Goal: Information Seeking & Learning: Learn about a topic

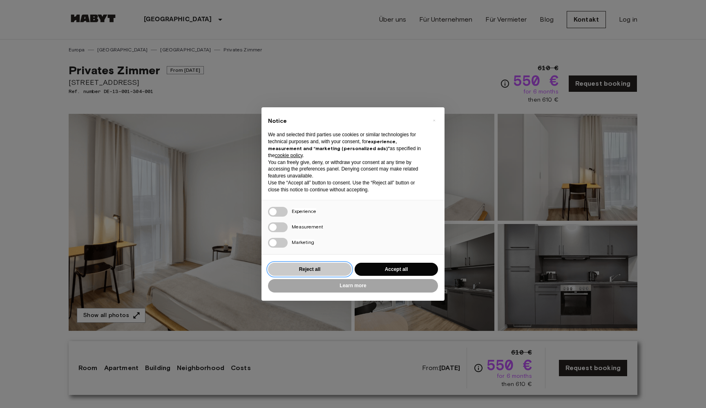
click at [335, 267] on button "Reject all" at bounding box center [309, 269] width 83 height 13
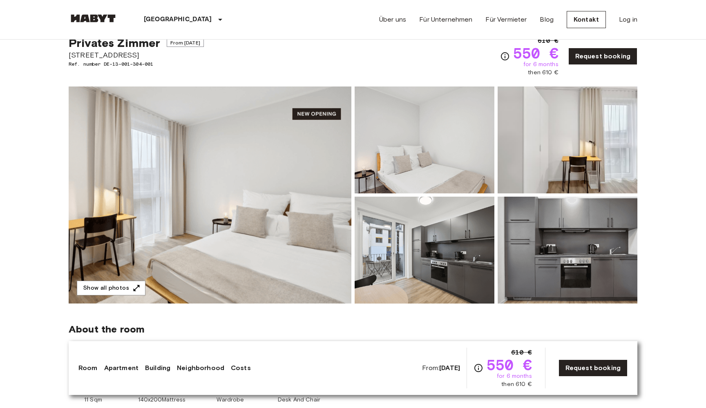
scroll to position [9, 0]
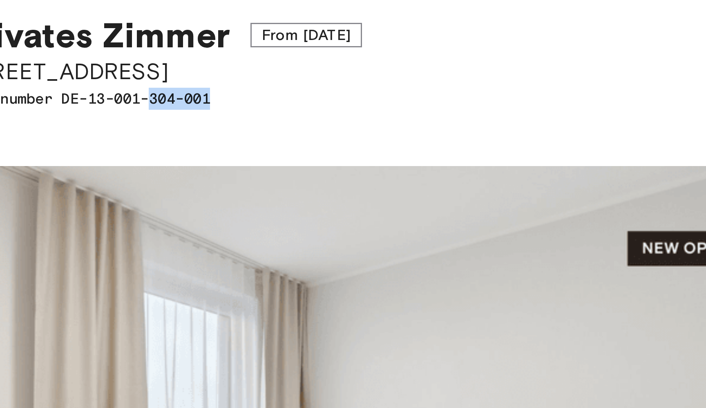
drag, startPoint x: 73, startPoint y: 33, endPoint x: 52, endPoint y: 33, distance: 21.2
click at [69, 79] on span "Ref. number DE-13-001-304-001" at bounding box center [136, 82] width 135 height 7
click at [71, 79] on span "Ref. number DE-13-001-304-001" at bounding box center [136, 82] width 135 height 7
drag, startPoint x: 52, startPoint y: 32, endPoint x: 71, endPoint y: 33, distance: 19.2
click at [71, 79] on span "Ref. number DE-13-001-304-001" at bounding box center [136, 82] width 135 height 7
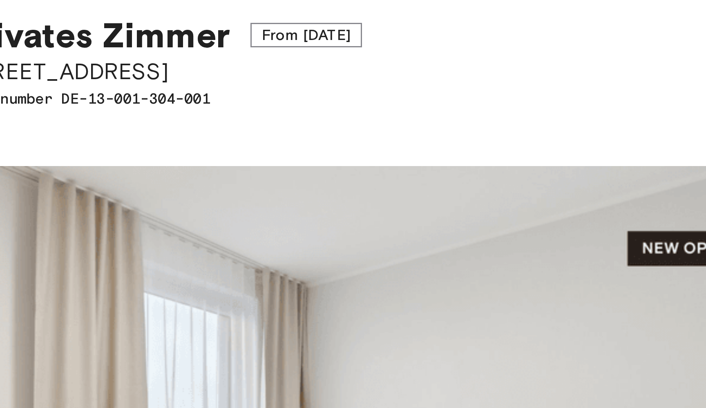
click at [85, 79] on span "Ref. number DE-13-001-304-001" at bounding box center [136, 82] width 135 height 7
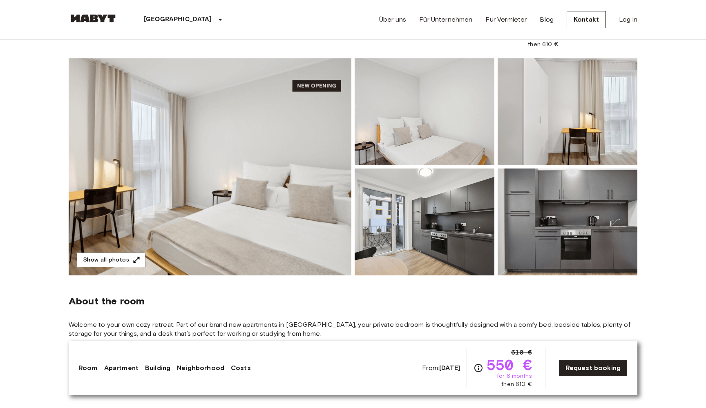
scroll to position [62, 0]
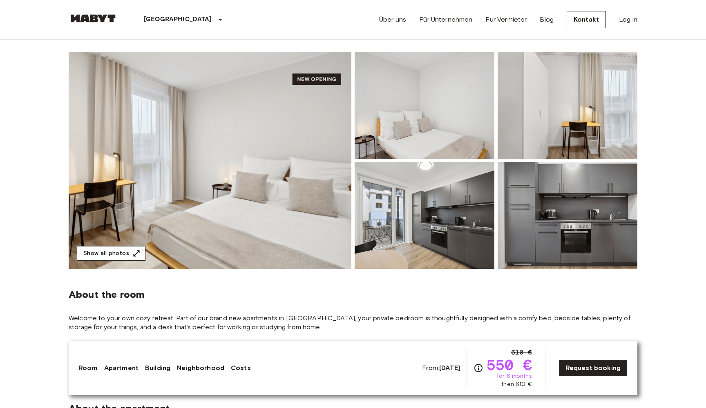
click at [129, 250] on button "Show all photos" at bounding box center [111, 253] width 69 height 15
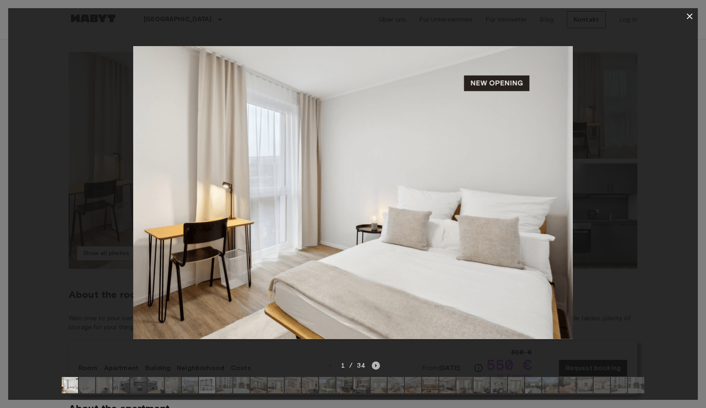
click at [374, 367] on icon "Next image" at bounding box center [376, 366] width 8 height 8
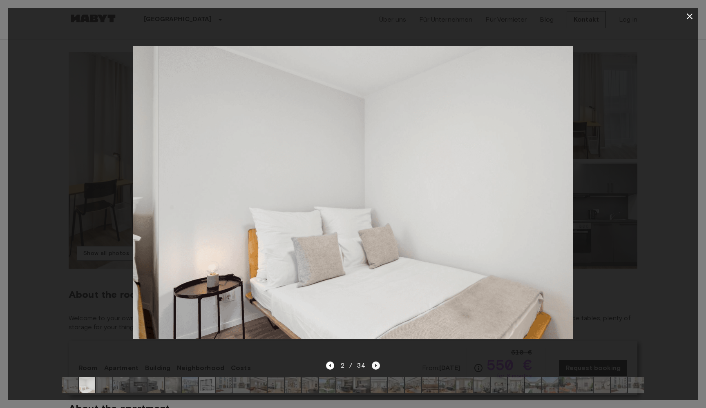
click at [377, 365] on icon "Next image" at bounding box center [376, 366] width 8 height 8
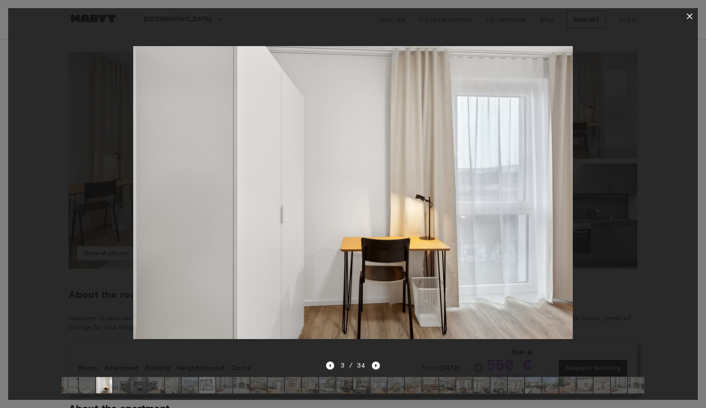
click at [377, 365] on icon "Next image" at bounding box center [376, 366] width 8 height 8
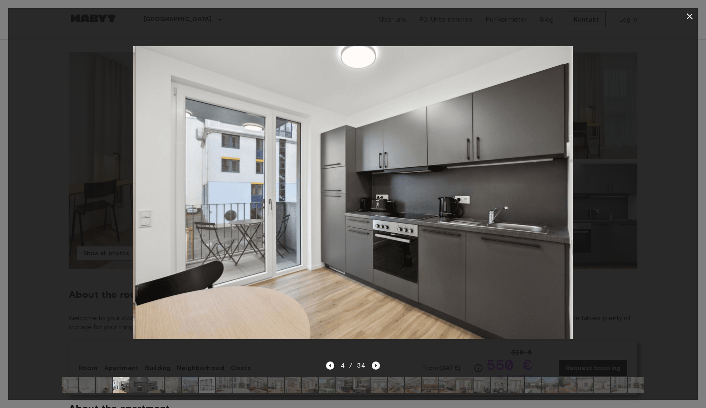
click at [377, 365] on icon "Next image" at bounding box center [376, 366] width 8 height 8
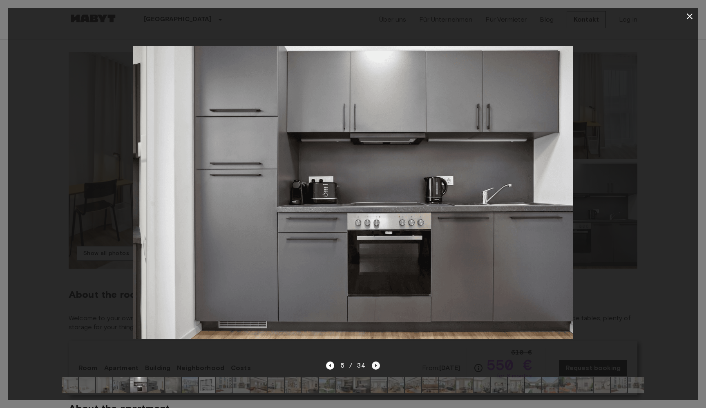
click at [377, 365] on icon "Next image" at bounding box center [376, 366] width 8 height 8
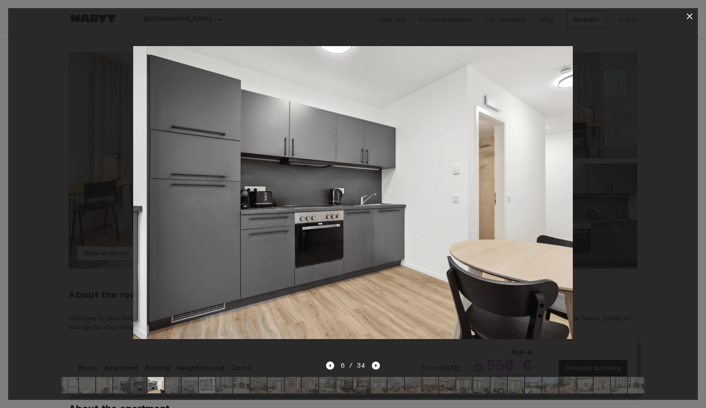
click at [377, 365] on icon "Next image" at bounding box center [376, 366] width 8 height 8
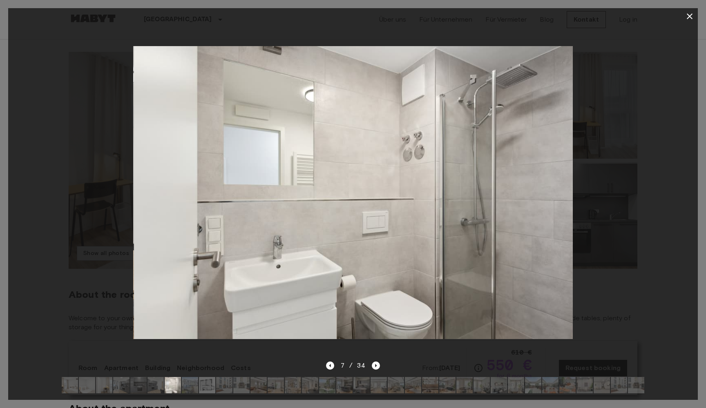
click at [324, 367] on div "7 / 34" at bounding box center [352, 380] width 689 height 39
click at [326, 367] on icon "Previous image" at bounding box center [330, 366] width 8 height 8
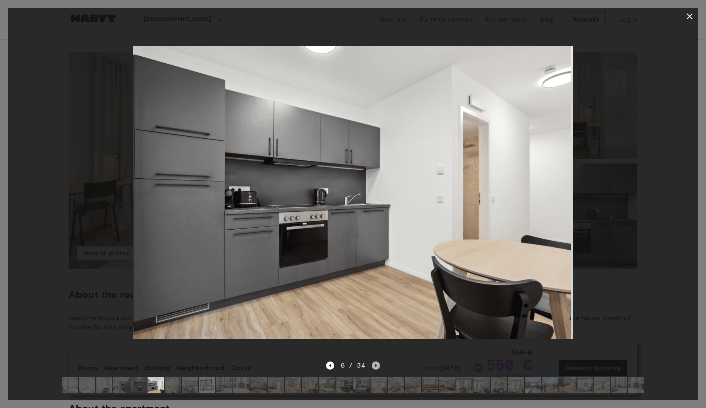
click at [375, 368] on icon "Next image" at bounding box center [376, 366] width 8 height 8
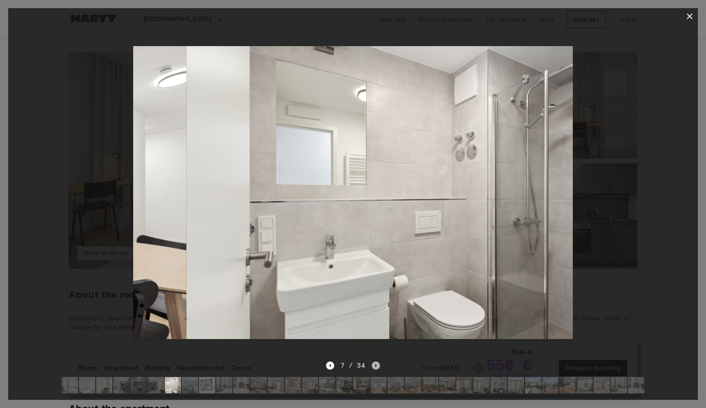
click at [375, 368] on icon "Next image" at bounding box center [376, 366] width 8 height 8
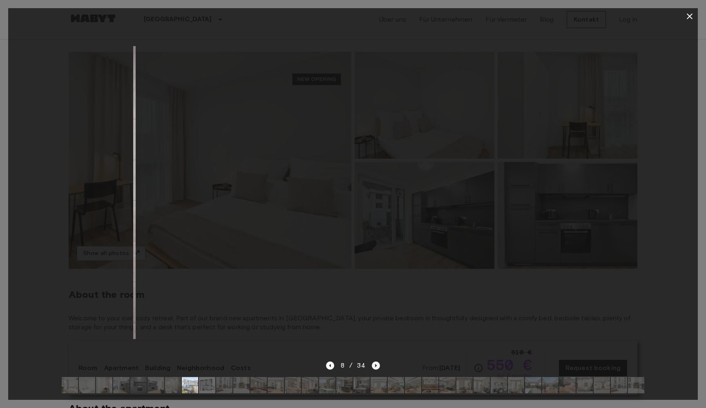
click at [375, 368] on icon "Next image" at bounding box center [376, 366] width 8 height 8
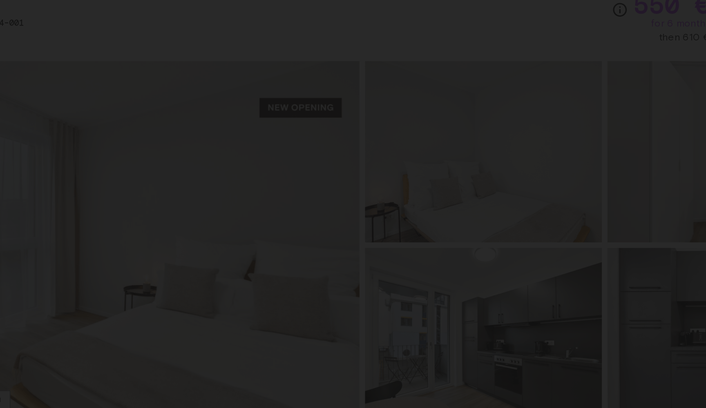
scroll to position [4, 0]
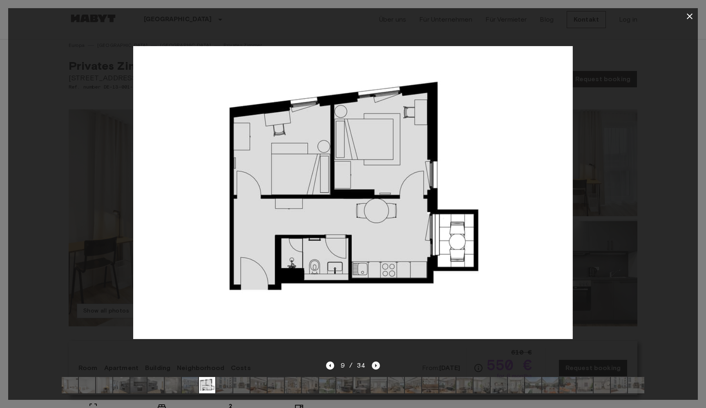
click at [374, 366] on icon "Next image" at bounding box center [376, 366] width 8 height 8
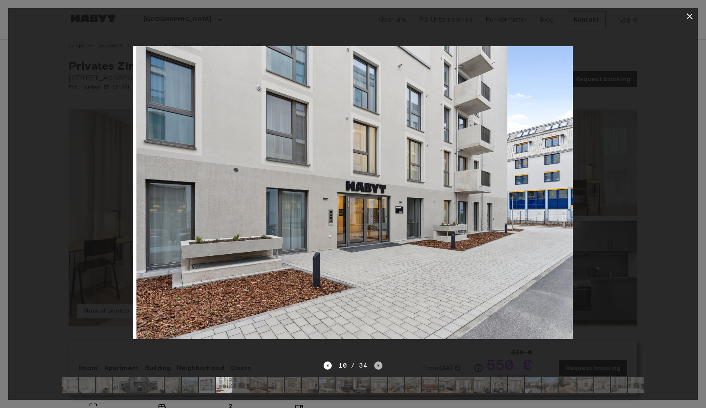
click at [374, 366] on icon "Next image" at bounding box center [378, 366] width 8 height 8
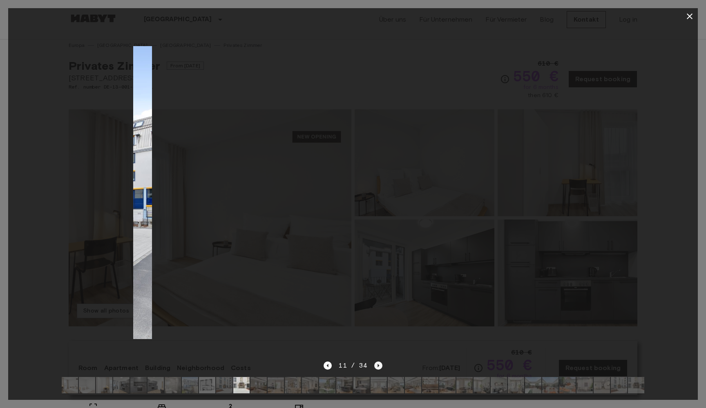
click at [374, 366] on icon "Next image" at bounding box center [378, 366] width 8 height 8
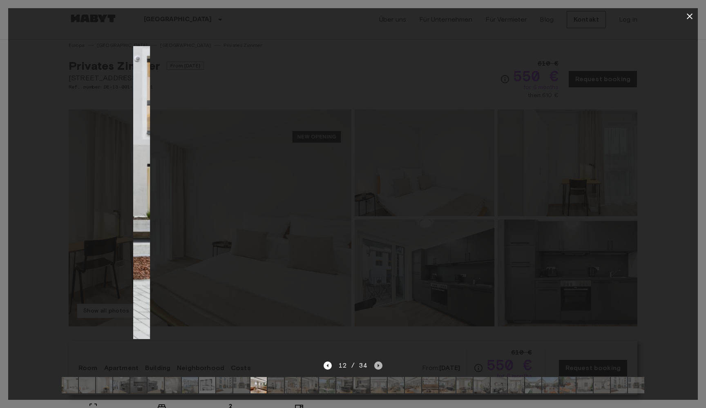
click at [374, 366] on icon "Next image" at bounding box center [378, 366] width 8 height 8
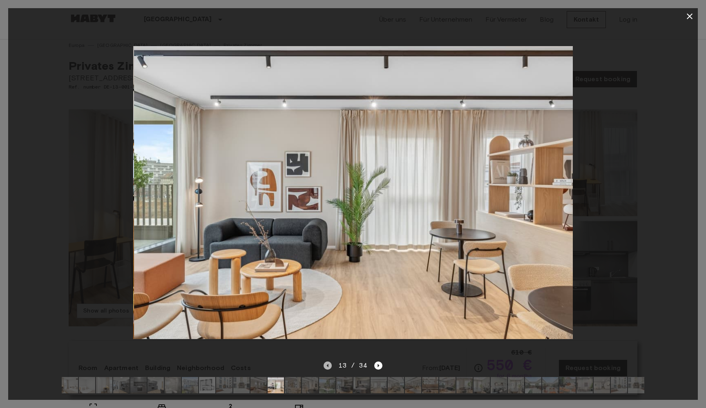
click at [325, 368] on icon "Previous image" at bounding box center [327, 366] width 8 height 8
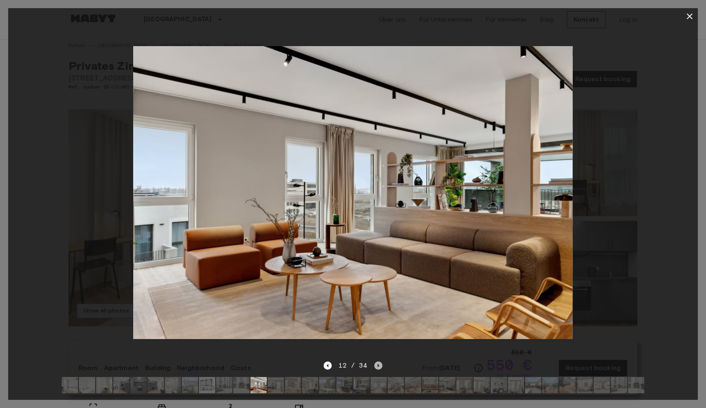
click at [377, 363] on icon "Next image" at bounding box center [378, 366] width 8 height 8
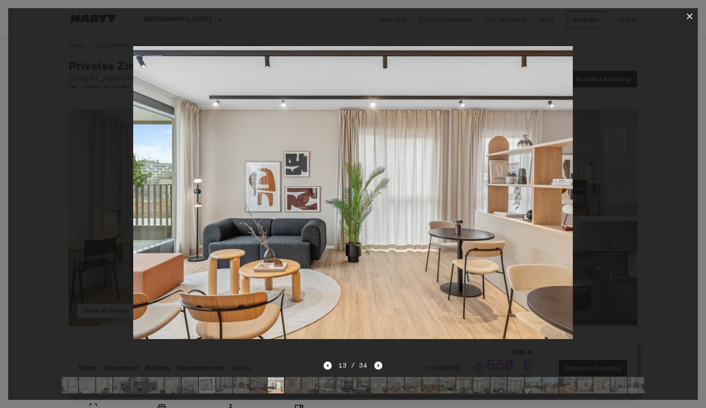
click at [378, 364] on icon "Next image" at bounding box center [378, 366] width 8 height 8
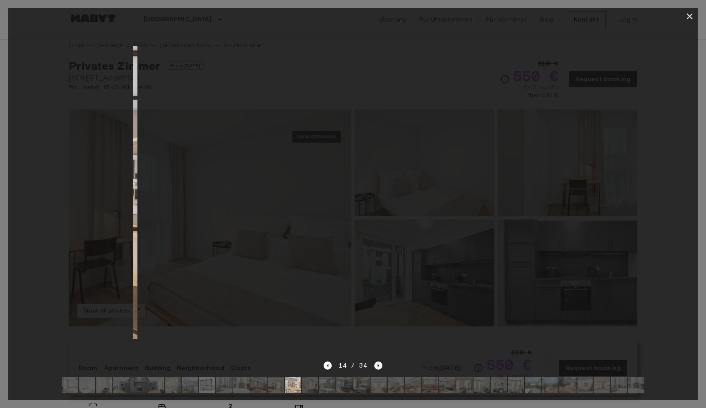
click at [376, 366] on icon "Next image" at bounding box center [378, 366] width 8 height 8
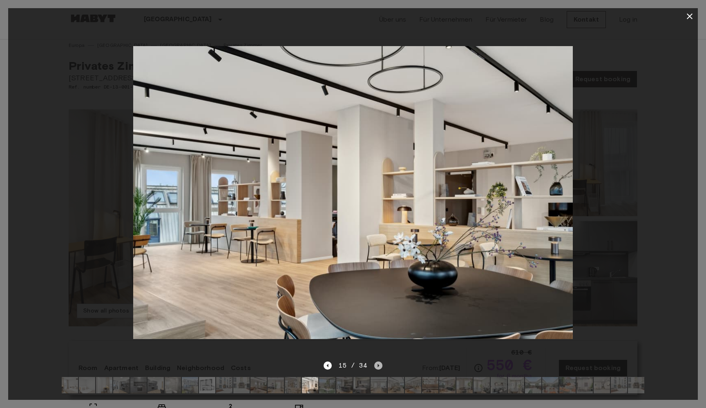
click at [375, 364] on icon "Next image" at bounding box center [378, 366] width 8 height 8
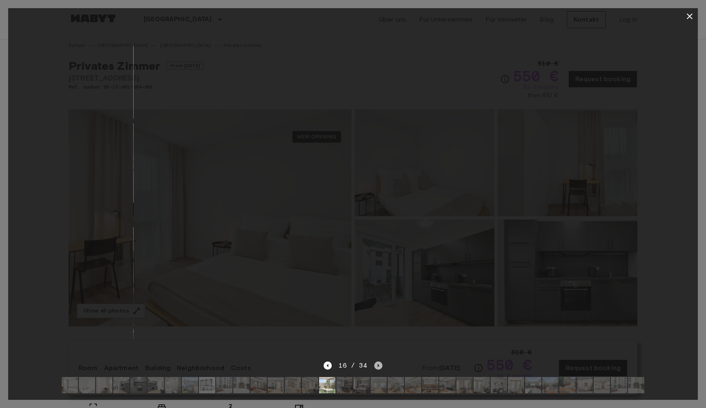
click at [379, 364] on icon "Next image" at bounding box center [378, 366] width 8 height 8
click at [375, 366] on icon "Next image" at bounding box center [378, 366] width 8 height 8
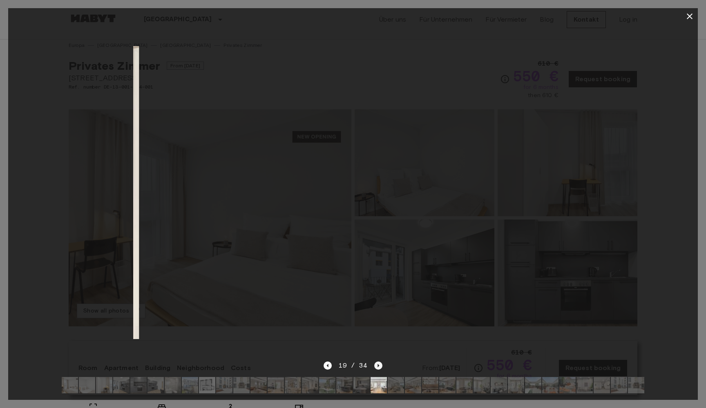
click at [377, 366] on icon "Next image" at bounding box center [378, 365] width 2 height 3
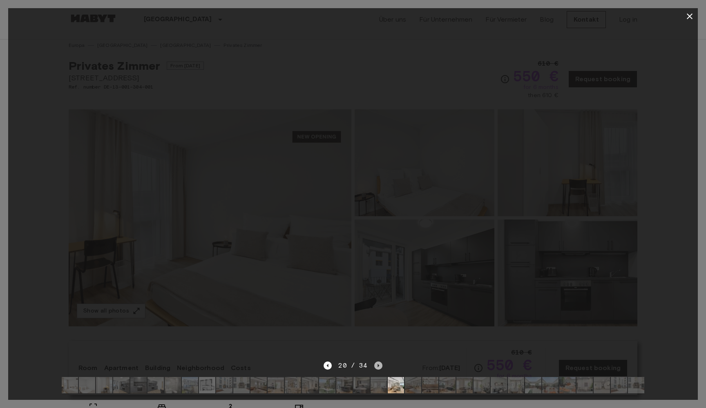
click at [377, 367] on icon "Next image" at bounding box center [378, 365] width 2 height 3
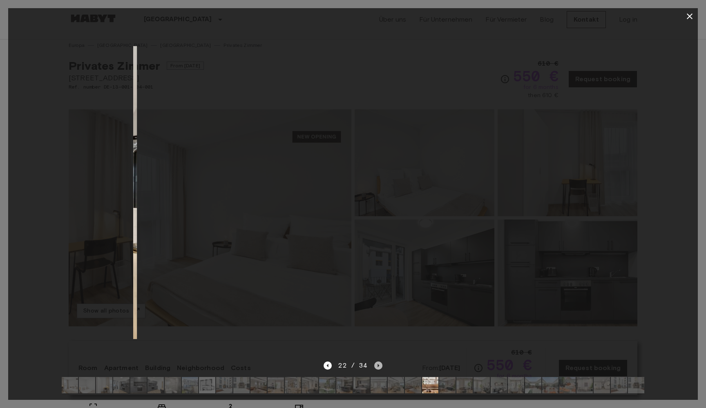
click at [377, 365] on icon "Next image" at bounding box center [378, 366] width 8 height 8
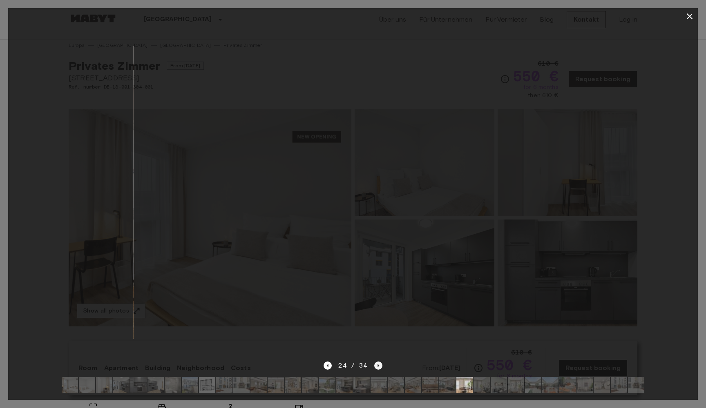
click at [377, 365] on icon "Next image" at bounding box center [378, 366] width 8 height 8
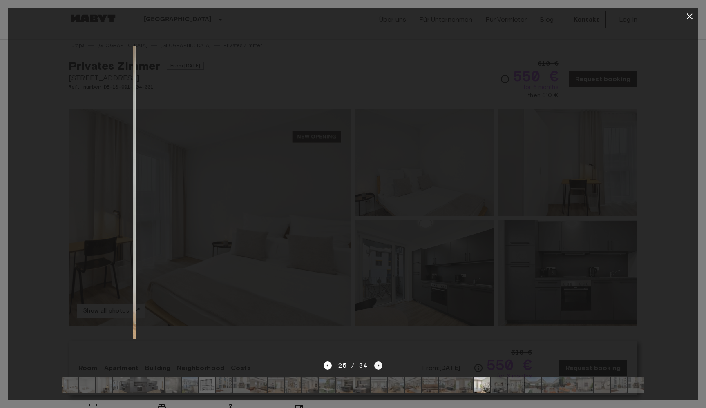
click at [377, 365] on icon "Next image" at bounding box center [378, 366] width 8 height 8
click at [377, 366] on icon "Next image" at bounding box center [378, 365] width 2 height 3
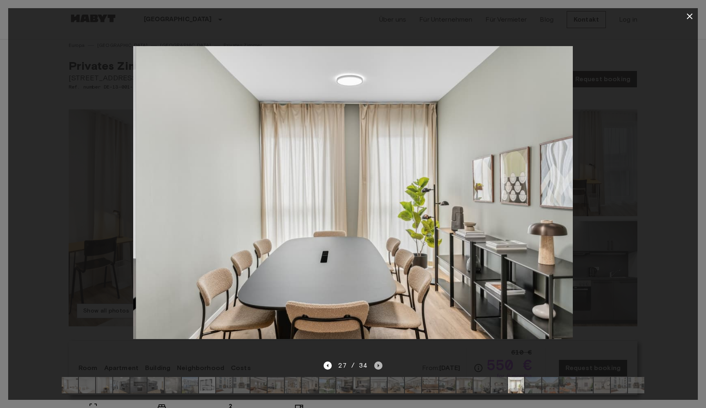
click at [377, 366] on icon "Next image" at bounding box center [378, 365] width 2 height 3
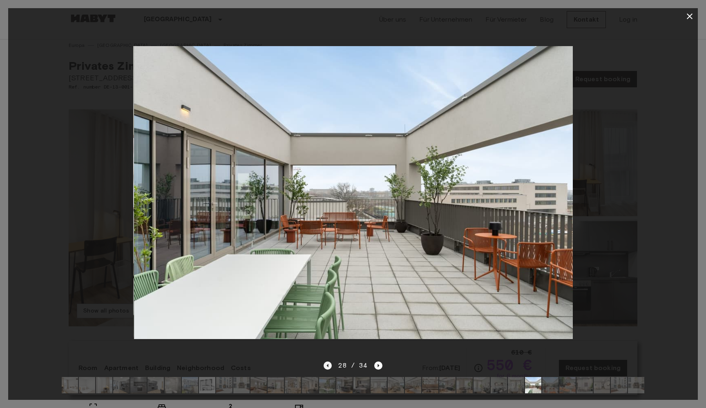
click at [328, 367] on icon "Previous image" at bounding box center [327, 366] width 8 height 8
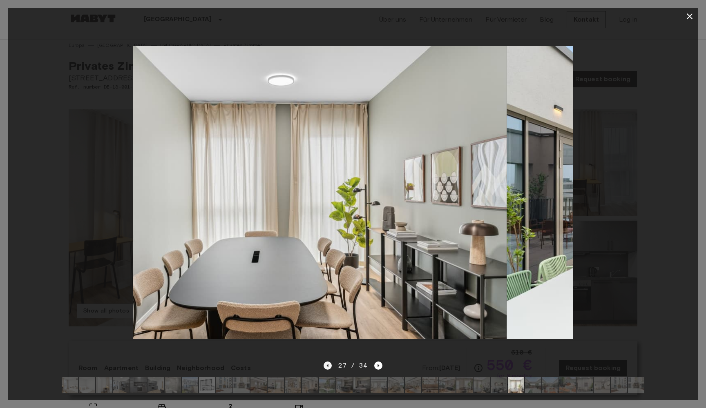
click at [328, 367] on icon "Previous image" at bounding box center [327, 366] width 8 height 8
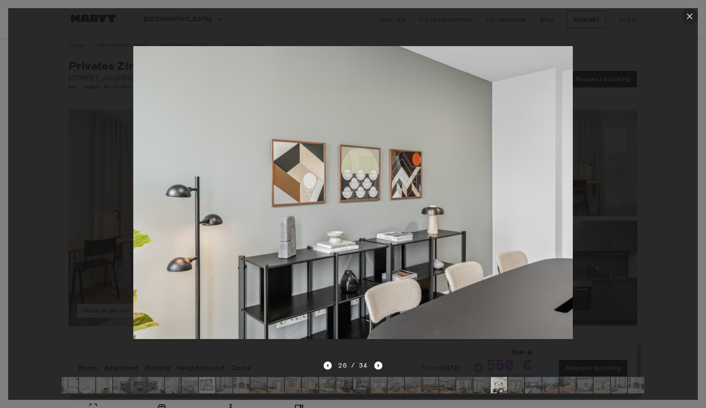
click at [693, 18] on icon "button" at bounding box center [689, 16] width 10 height 10
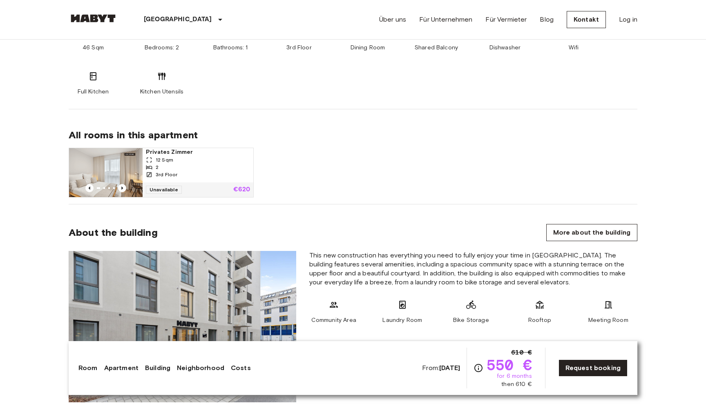
scroll to position [448, 0]
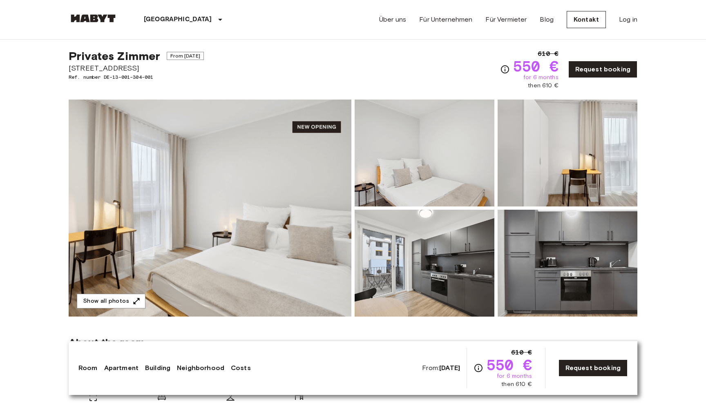
scroll to position [16, 0]
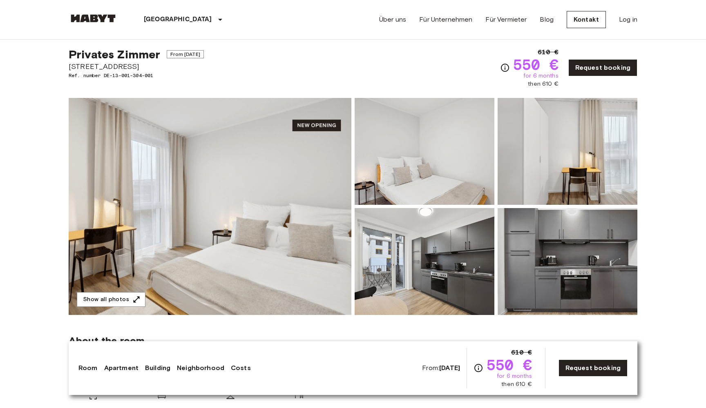
click at [271, 156] on img at bounding box center [210, 206] width 283 height 217
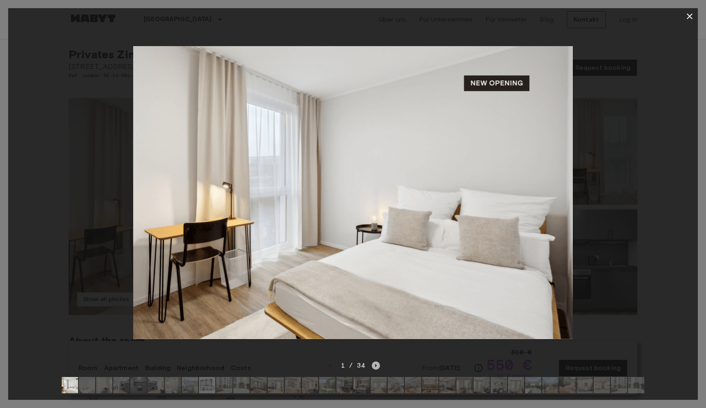
click at [373, 363] on icon "Next image" at bounding box center [376, 366] width 8 height 8
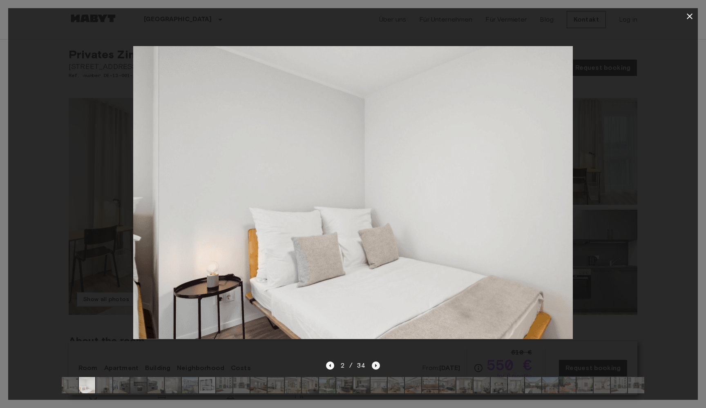
click at [373, 363] on icon "Next image" at bounding box center [376, 366] width 8 height 8
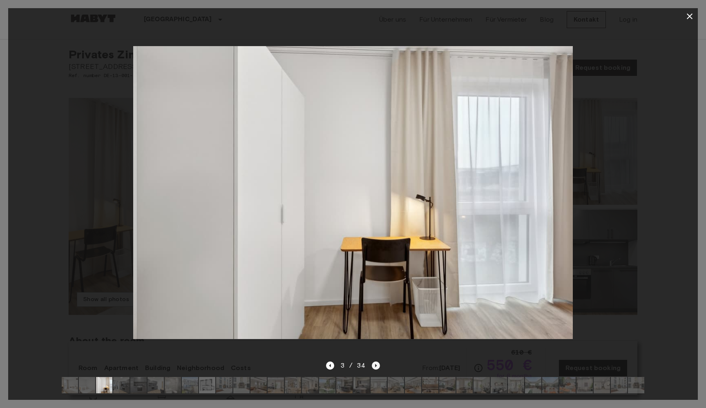
click at [374, 365] on icon "Next image" at bounding box center [376, 366] width 8 height 8
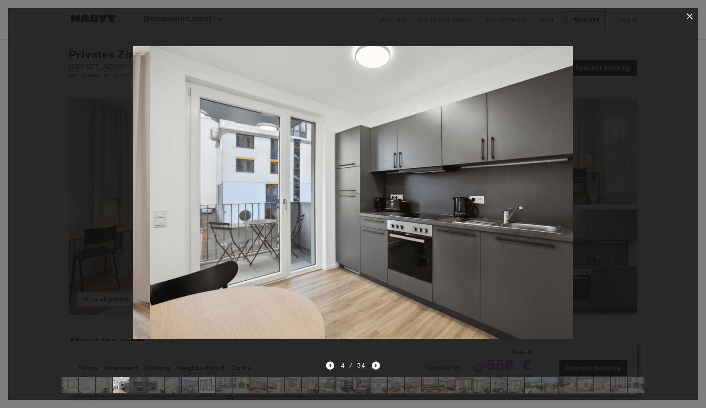
click at [374, 365] on icon "Next image" at bounding box center [376, 366] width 8 height 8
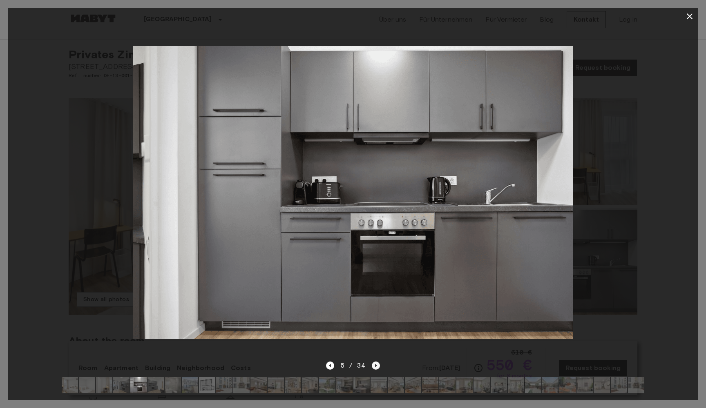
click at [374, 365] on icon "Next image" at bounding box center [376, 366] width 8 height 8
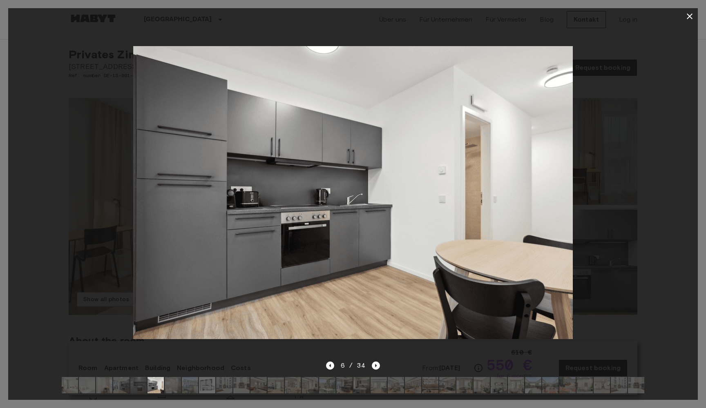
click at [686, 19] on icon "button" at bounding box center [689, 16] width 10 height 10
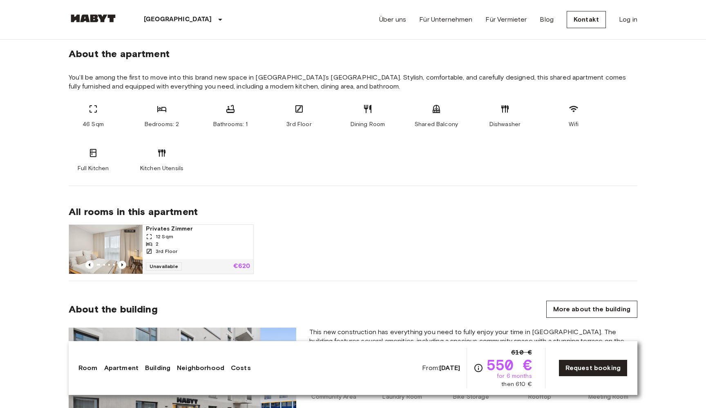
scroll to position [413, 0]
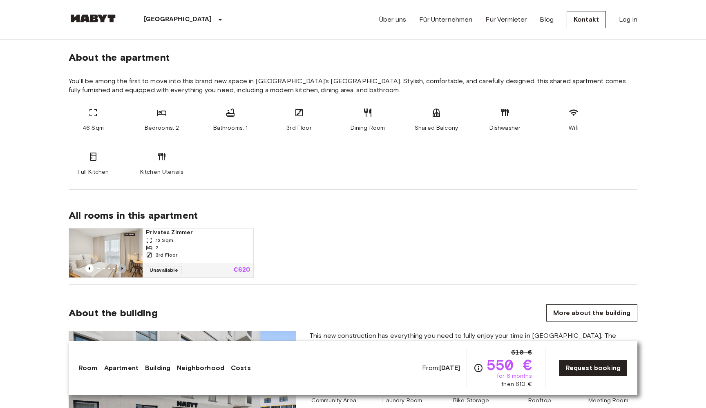
click at [123, 268] on icon "Previous image" at bounding box center [122, 269] width 8 height 8
click at [350, 260] on div "Privates Zimmer 12 Sqm 2 3rd Floor Unavailable €620" at bounding box center [349, 250] width 575 height 56
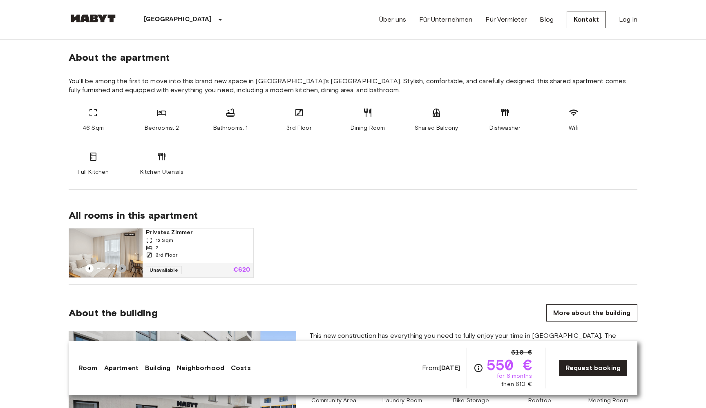
click at [123, 270] on icon "Previous image" at bounding box center [122, 269] width 8 height 8
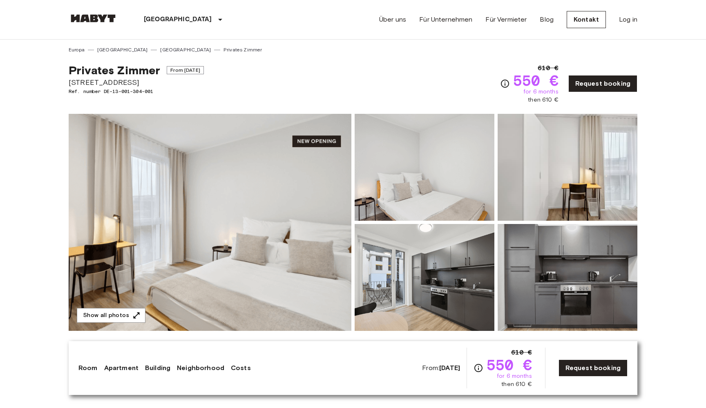
scroll to position [0, 0]
click at [298, 192] on img at bounding box center [210, 222] width 283 height 217
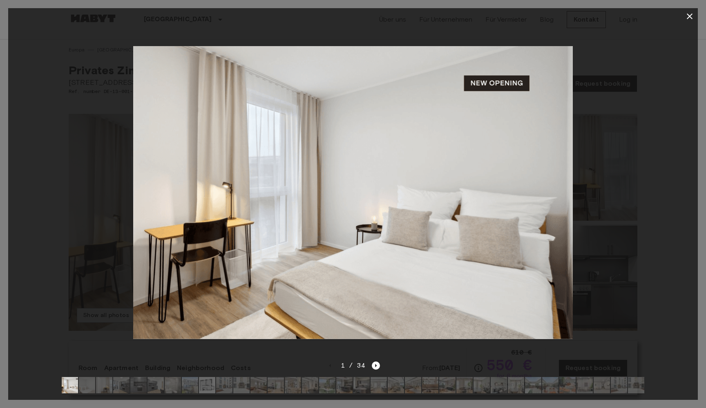
click at [203, 393] on img at bounding box center [207, 385] width 16 height 16
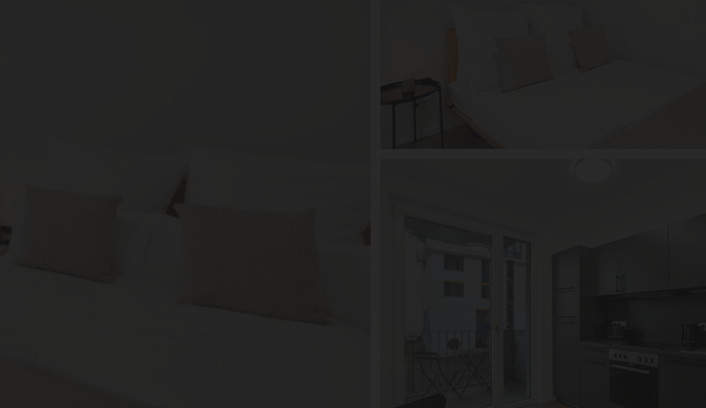
scroll to position [460, 0]
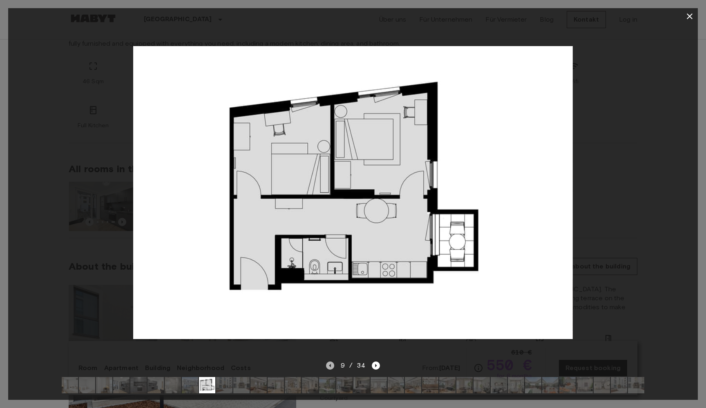
click at [329, 368] on icon "Previous image" at bounding box center [330, 366] width 8 height 8
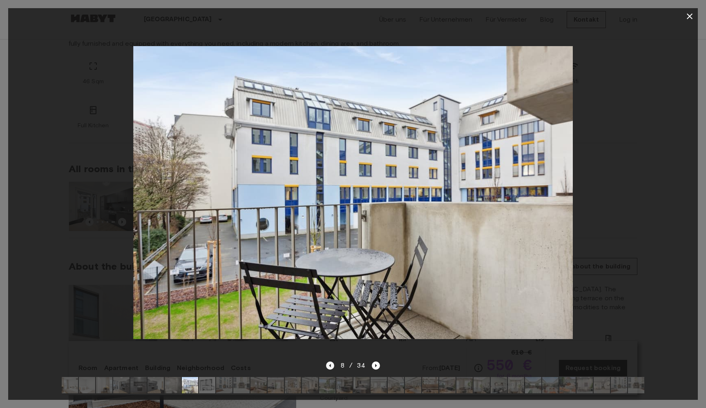
click at [332, 367] on icon "Previous image" at bounding box center [330, 366] width 8 height 8
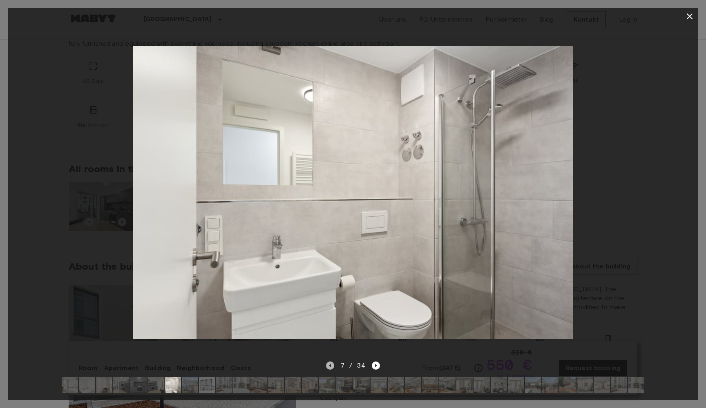
click at [332, 367] on icon "Previous image" at bounding box center [330, 366] width 8 height 8
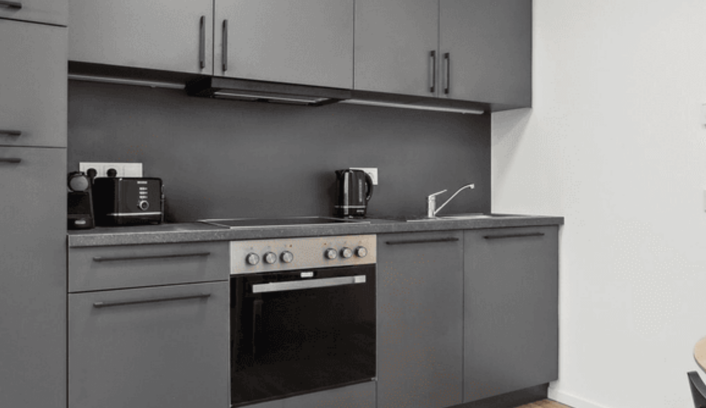
scroll to position [316, 0]
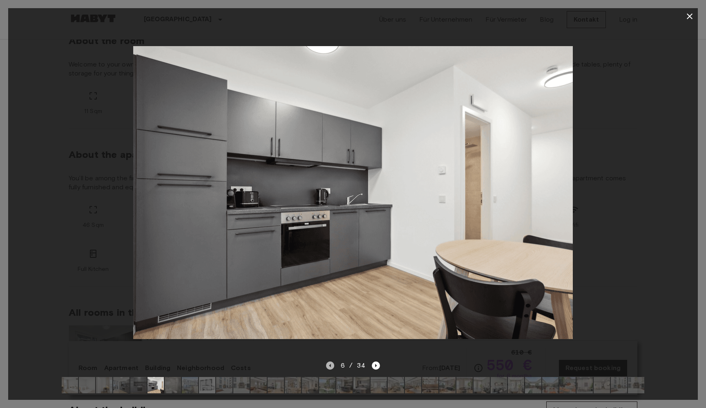
click at [330, 364] on icon "Previous image" at bounding box center [330, 366] width 8 height 8
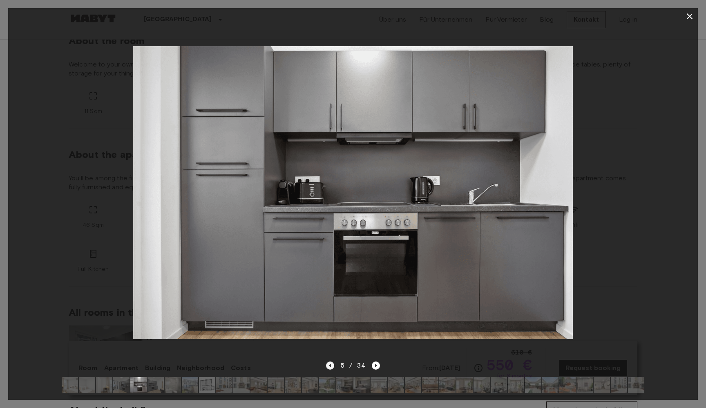
click at [330, 368] on icon "Previous image" at bounding box center [330, 366] width 8 height 8
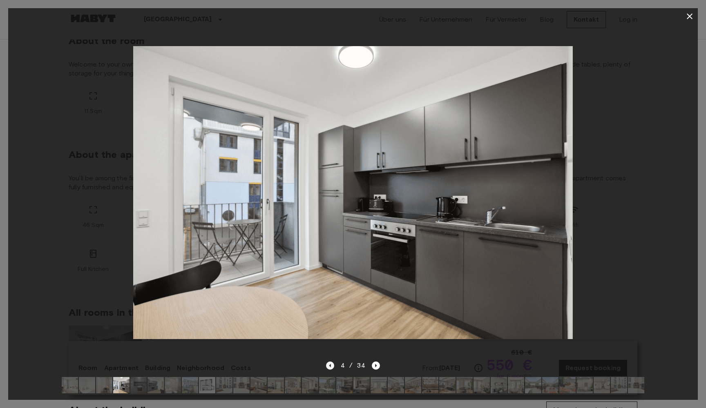
click at [330, 365] on icon "Previous image" at bounding box center [330, 366] width 8 height 8
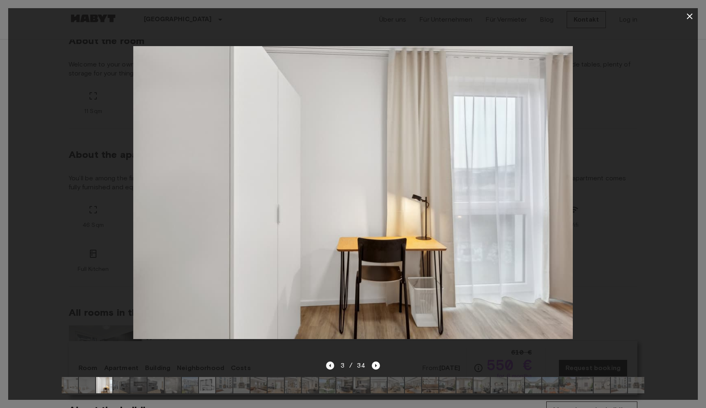
click at [328, 364] on icon "Previous image" at bounding box center [330, 366] width 8 height 8
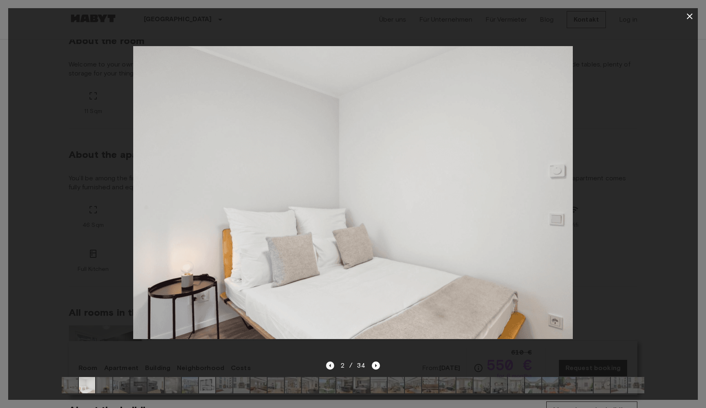
click at [332, 367] on icon "Previous image" at bounding box center [330, 366] width 8 height 8
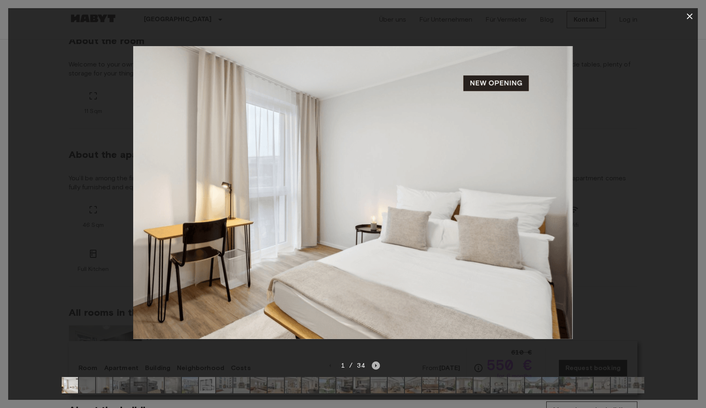
click at [372, 365] on icon "Next image" at bounding box center [376, 366] width 8 height 8
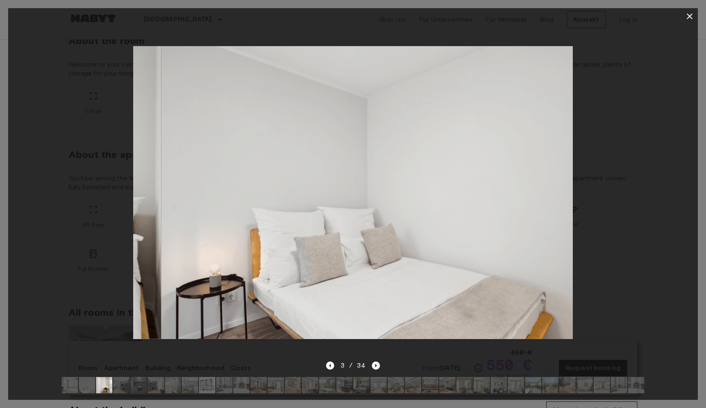
click at [372, 365] on icon "Next image" at bounding box center [376, 366] width 8 height 8
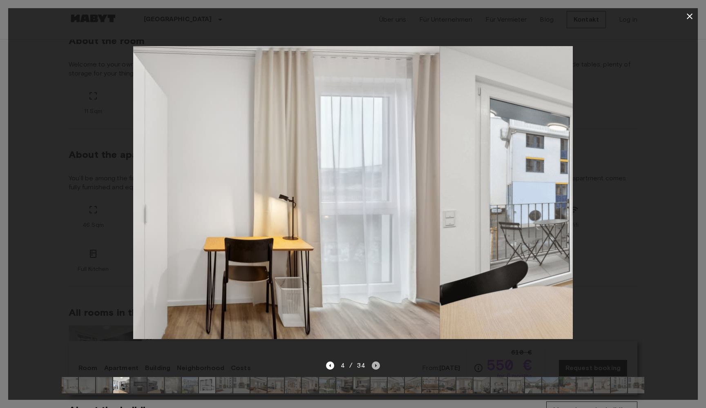
click at [372, 365] on icon "Next image" at bounding box center [376, 366] width 8 height 8
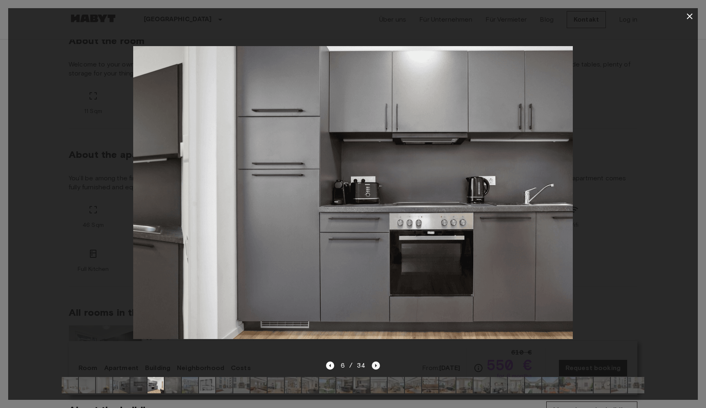
click at [372, 365] on icon "Next image" at bounding box center [376, 366] width 8 height 8
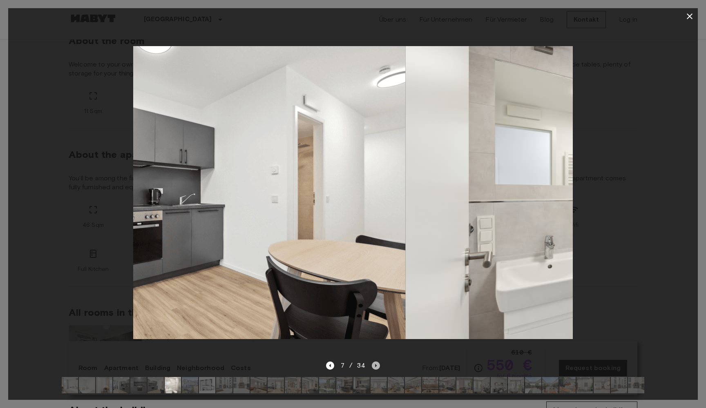
click at [372, 365] on icon "Next image" at bounding box center [376, 366] width 8 height 8
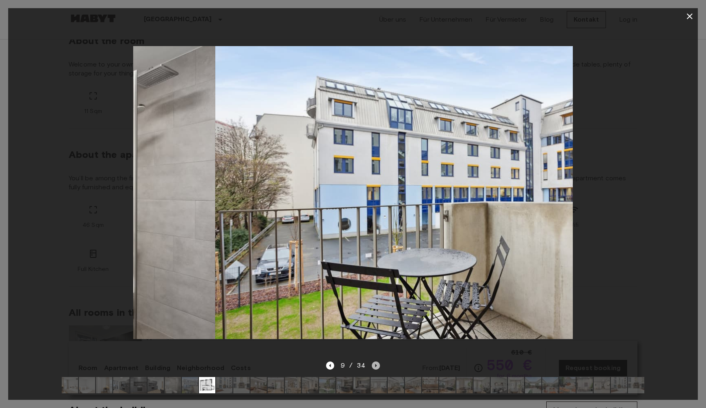
click at [372, 365] on icon "Next image" at bounding box center [376, 366] width 8 height 8
click at [372, 365] on div "9 / 34" at bounding box center [353, 366] width 54 height 10
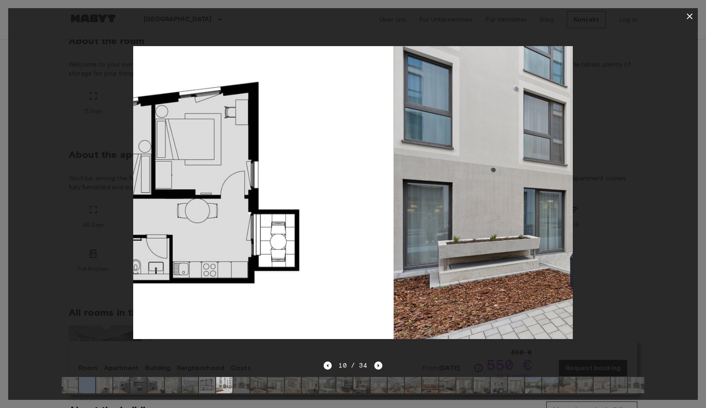
click at [372, 365] on div "10 / 34" at bounding box center [352, 366] width 58 height 10
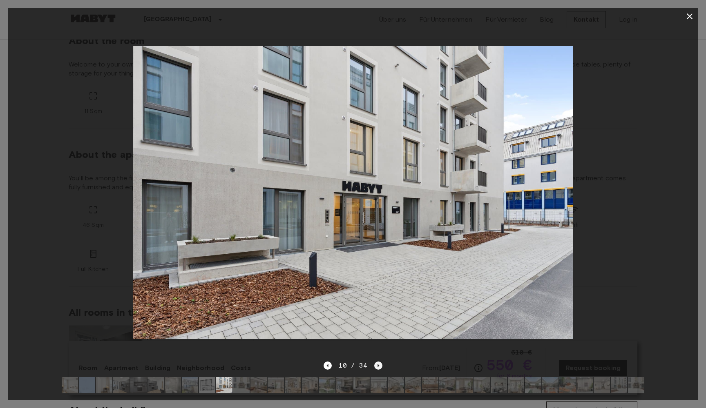
click at [379, 363] on icon "Next image" at bounding box center [378, 366] width 8 height 8
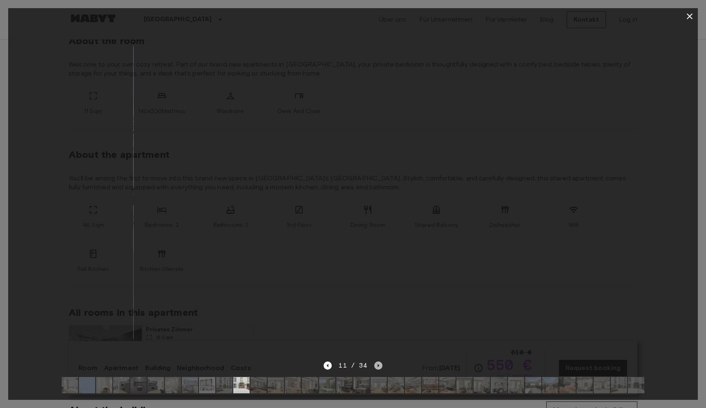
click at [379, 363] on icon "Next image" at bounding box center [378, 366] width 8 height 8
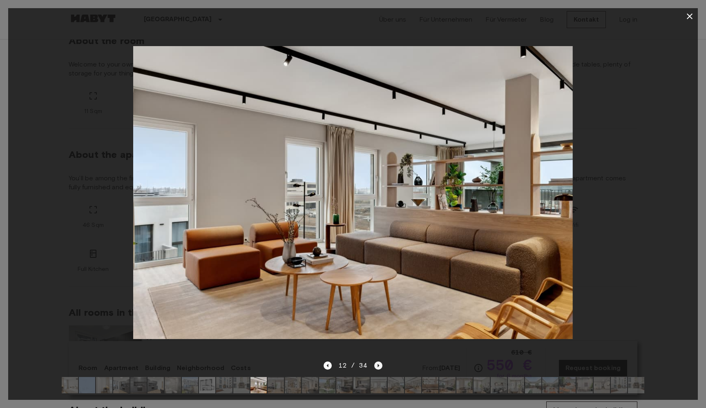
click at [379, 363] on icon "Next image" at bounding box center [378, 366] width 8 height 8
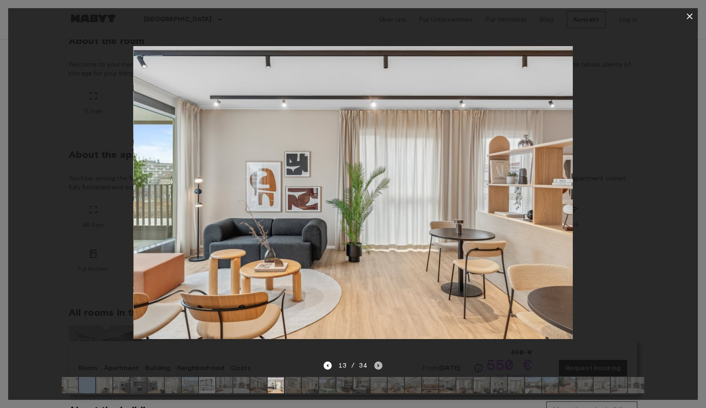
click at [379, 363] on icon "Next image" at bounding box center [378, 366] width 8 height 8
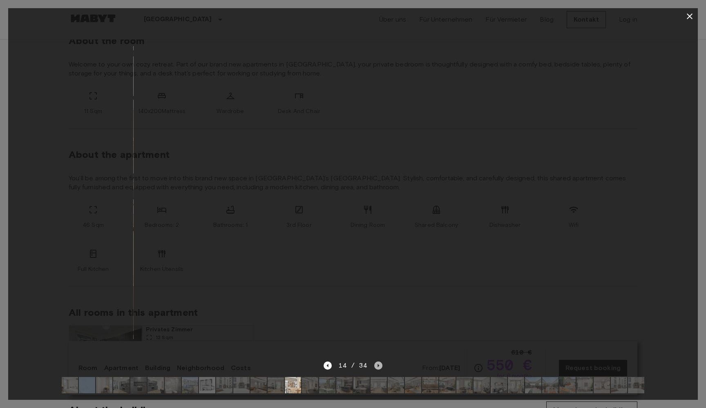
click at [379, 363] on icon "Next image" at bounding box center [378, 366] width 8 height 8
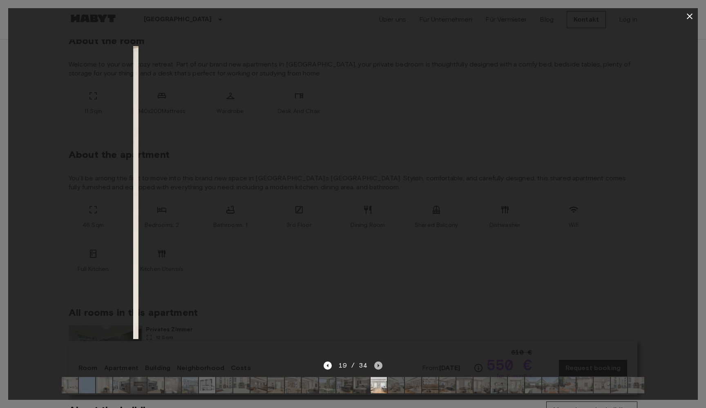
click at [379, 364] on icon "Next image" at bounding box center [378, 366] width 8 height 8
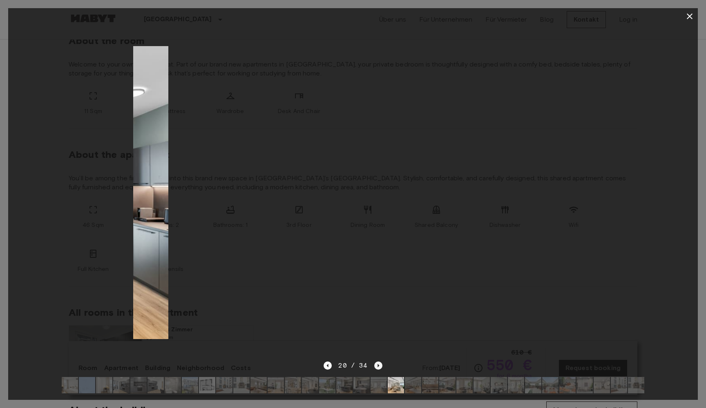
click at [379, 364] on icon "Next image" at bounding box center [378, 366] width 8 height 8
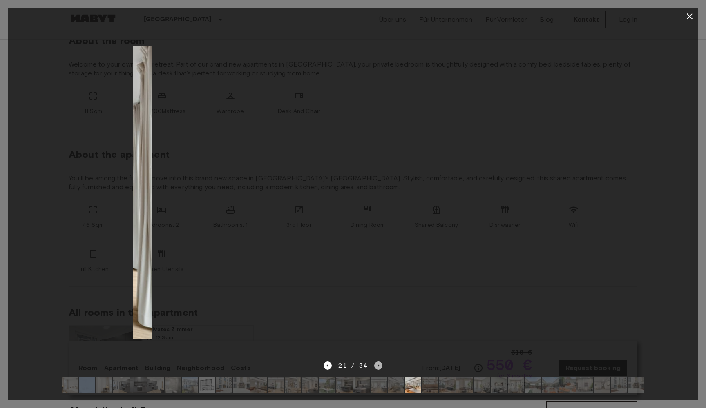
click at [379, 364] on icon "Next image" at bounding box center [378, 366] width 8 height 8
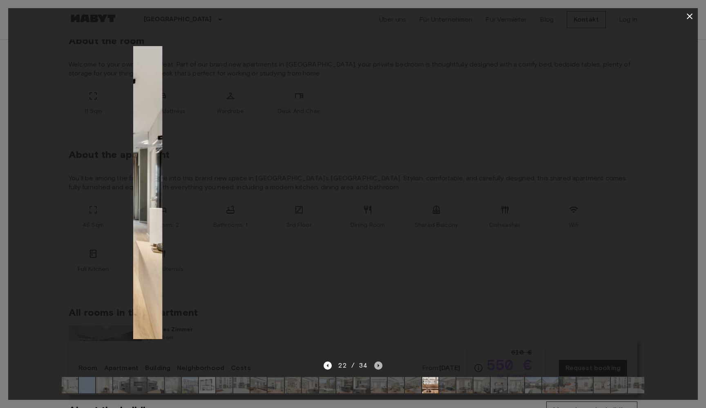
click at [379, 364] on icon "Next image" at bounding box center [378, 366] width 8 height 8
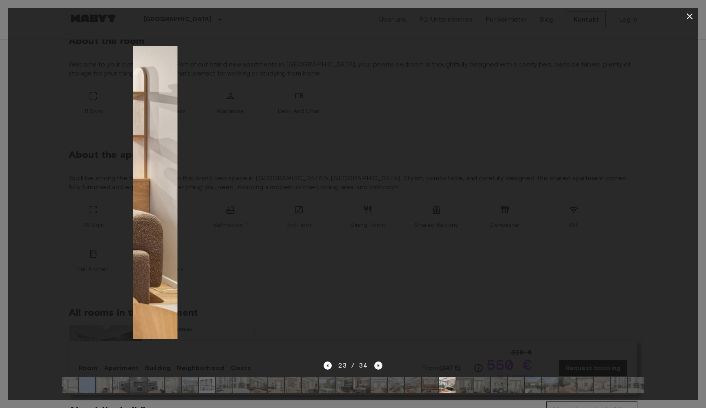
click at [379, 364] on icon "Next image" at bounding box center [378, 366] width 8 height 8
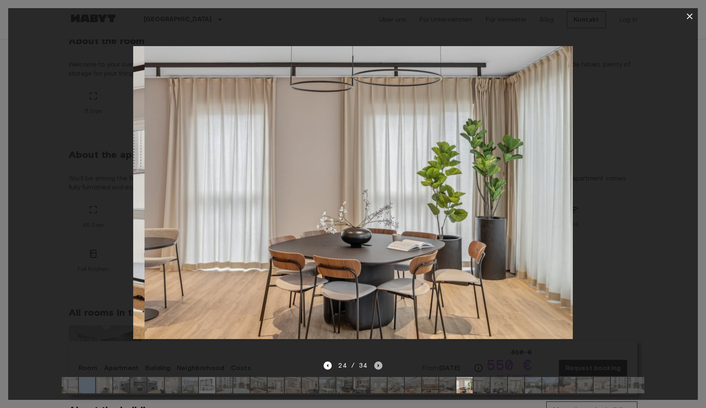
click at [379, 364] on icon "Next image" at bounding box center [378, 366] width 8 height 8
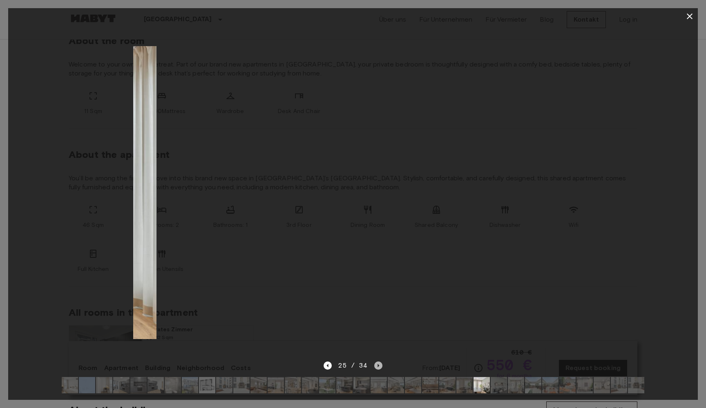
click at [379, 364] on icon "Next image" at bounding box center [378, 366] width 8 height 8
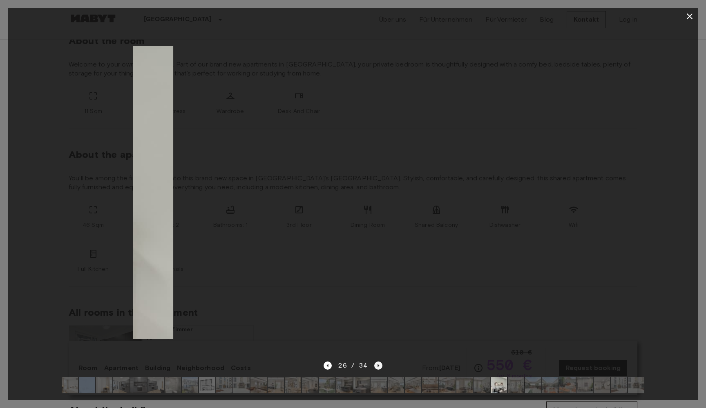
click at [379, 364] on icon "Next image" at bounding box center [378, 366] width 8 height 8
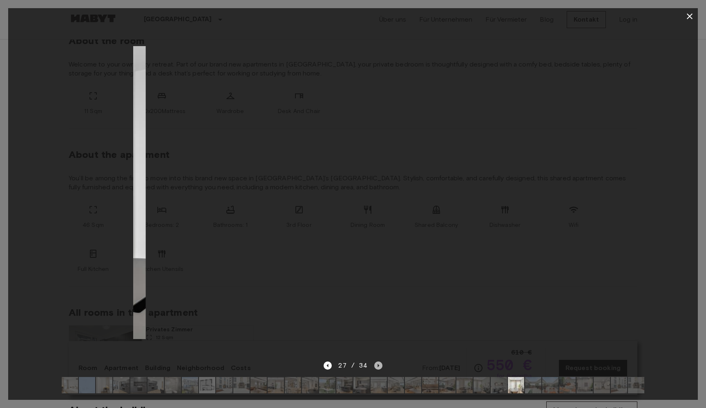
click at [379, 364] on icon "Next image" at bounding box center [378, 366] width 8 height 8
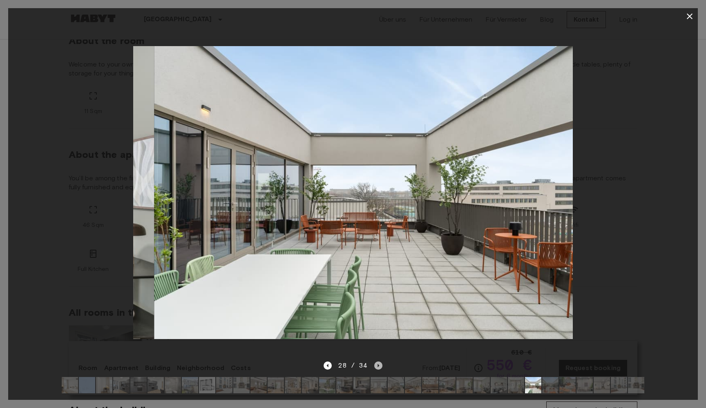
click at [379, 364] on icon "Next image" at bounding box center [378, 366] width 8 height 8
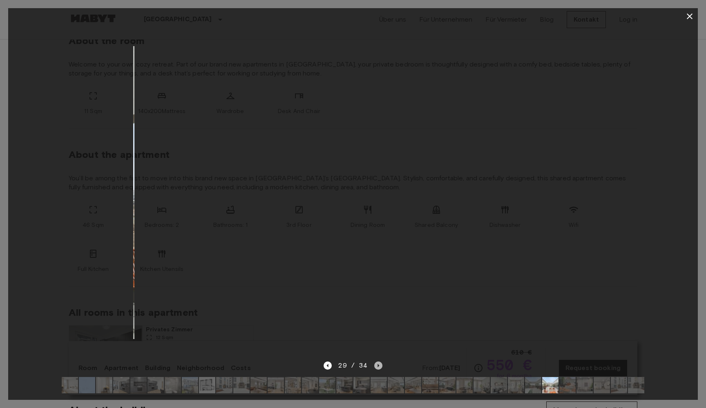
click at [375, 365] on icon "Next image" at bounding box center [378, 366] width 8 height 8
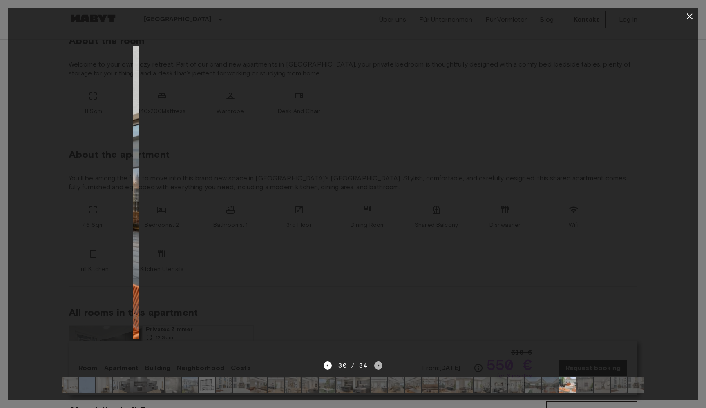
click at [377, 366] on icon "Next image" at bounding box center [378, 366] width 8 height 8
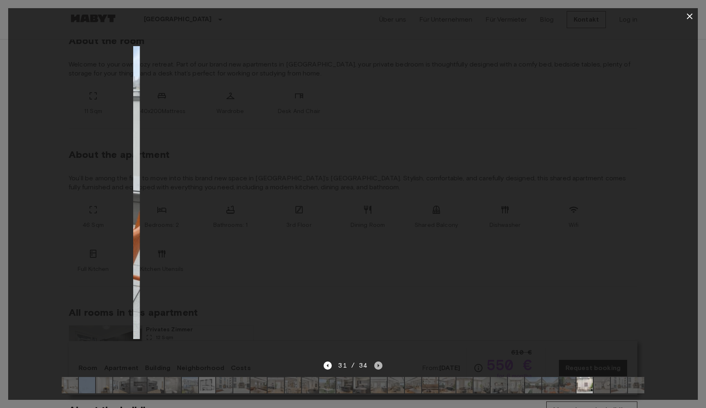
click at [377, 366] on icon "Next image" at bounding box center [378, 366] width 8 height 8
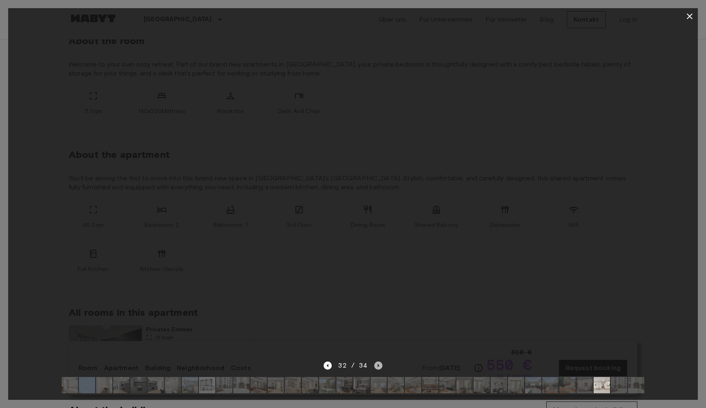
click at [377, 366] on icon "Next image" at bounding box center [378, 366] width 8 height 8
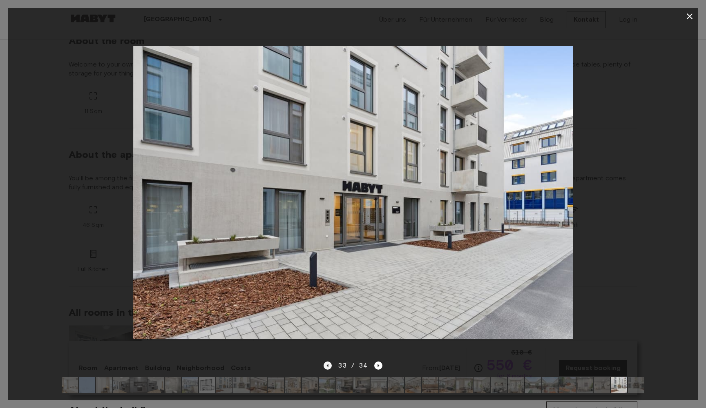
click at [326, 367] on icon "Previous image" at bounding box center [327, 366] width 8 height 8
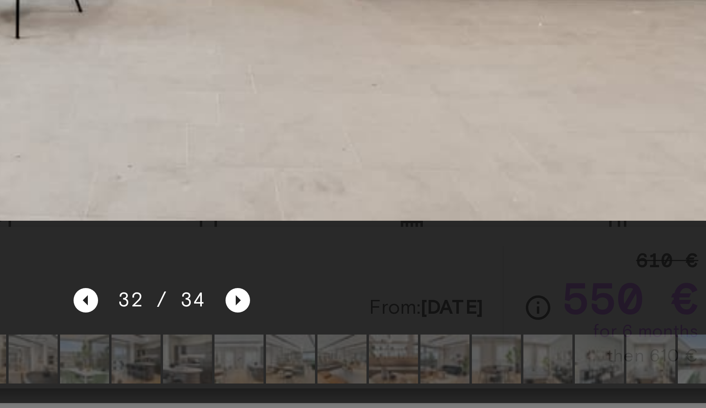
scroll to position [313, 0]
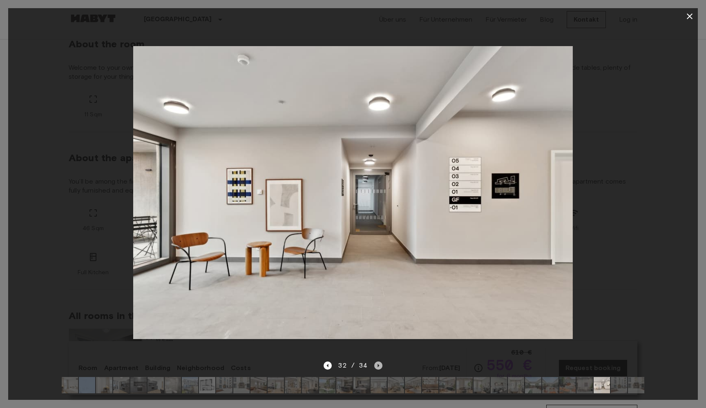
click at [378, 368] on icon "Next image" at bounding box center [378, 366] width 8 height 8
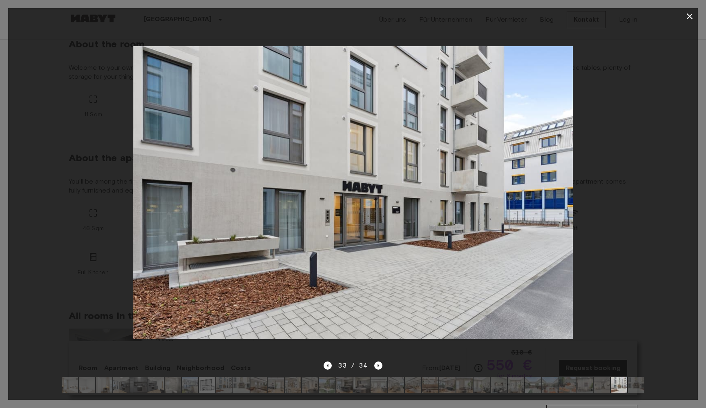
click at [322, 363] on div "33 / 34" at bounding box center [352, 380] width 689 height 39
click at [324, 364] on icon "Previous image" at bounding box center [327, 366] width 8 height 8
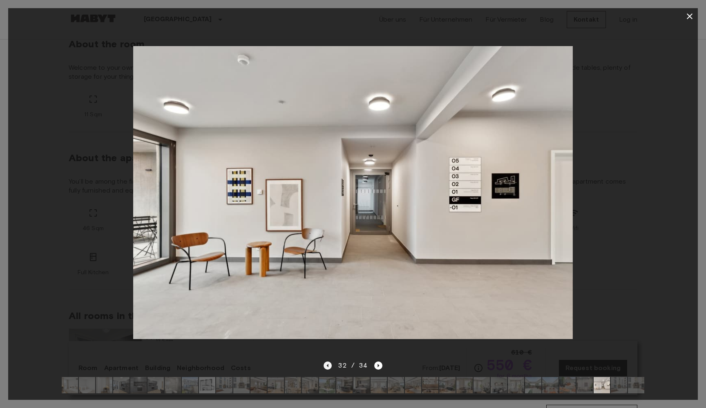
click at [325, 364] on icon "Previous image" at bounding box center [327, 366] width 8 height 8
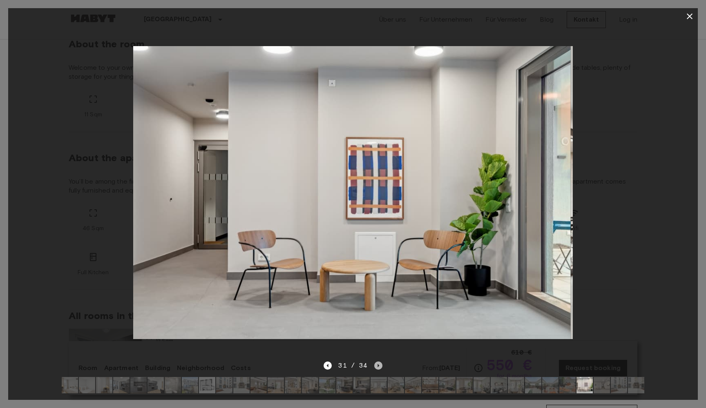
click at [376, 365] on icon "Next image" at bounding box center [378, 366] width 8 height 8
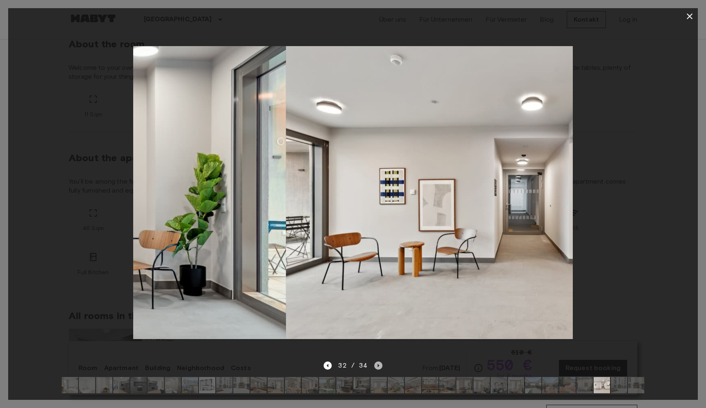
click at [376, 365] on icon "Next image" at bounding box center [378, 366] width 8 height 8
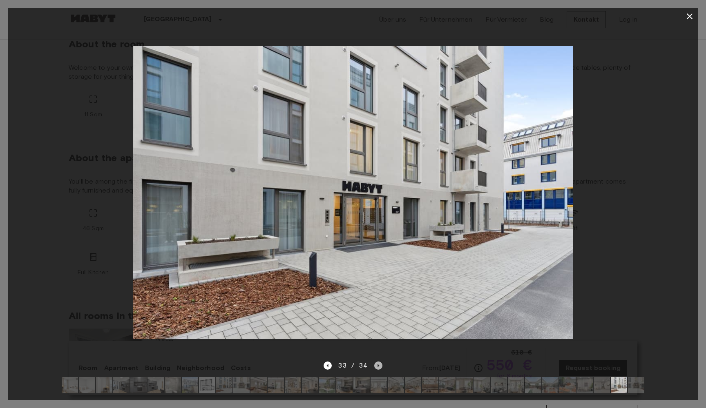
click at [379, 369] on icon "Next image" at bounding box center [378, 366] width 8 height 8
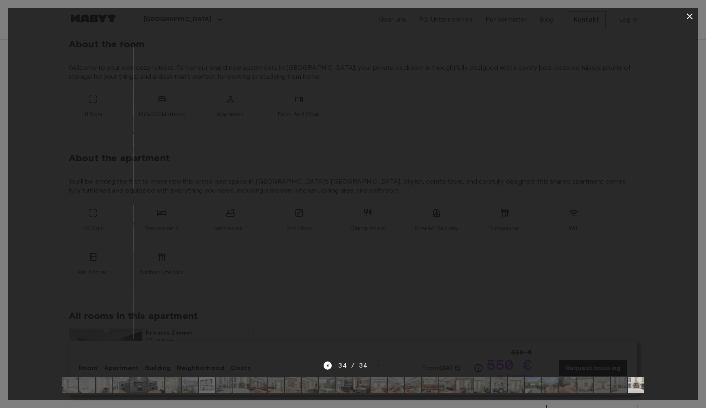
click at [326, 371] on div at bounding box center [352, 385] width 595 height 29
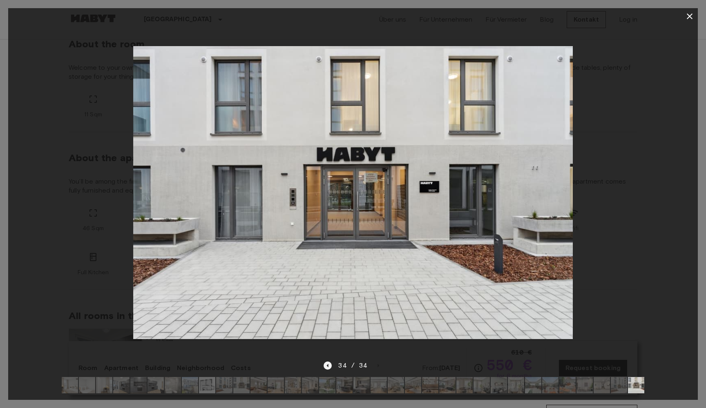
click at [328, 368] on icon "Previous image" at bounding box center [327, 366] width 8 height 8
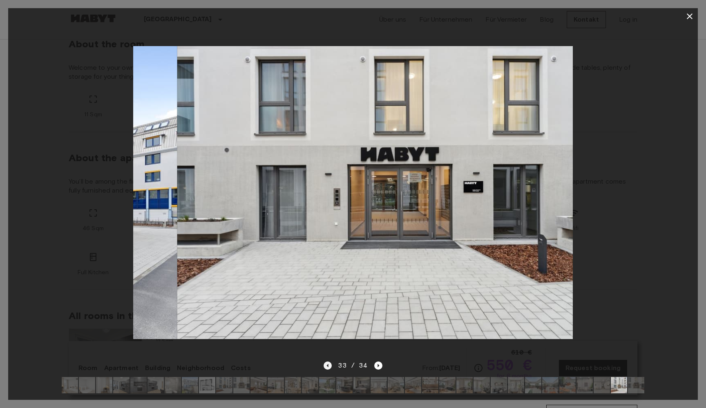
click at [328, 368] on icon "Previous image" at bounding box center [327, 366] width 8 height 8
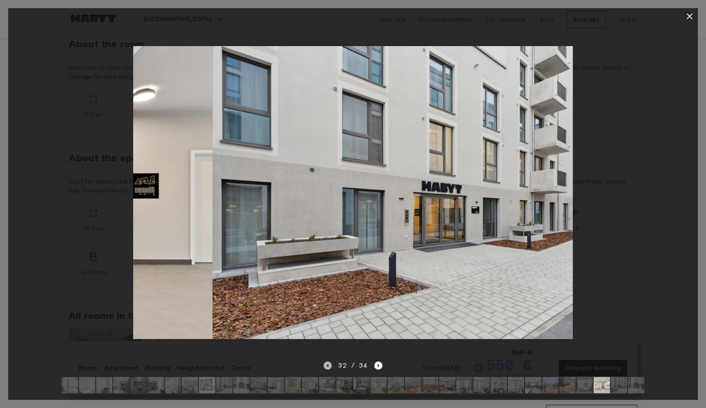
click at [328, 368] on icon "Previous image" at bounding box center [327, 366] width 8 height 8
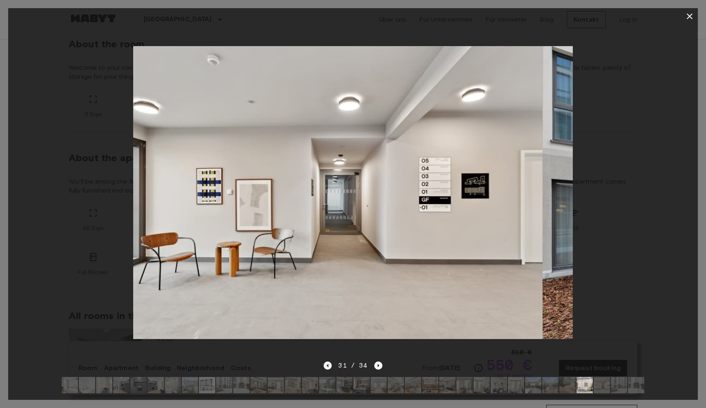
click at [328, 368] on icon "Previous image" at bounding box center [327, 366] width 8 height 8
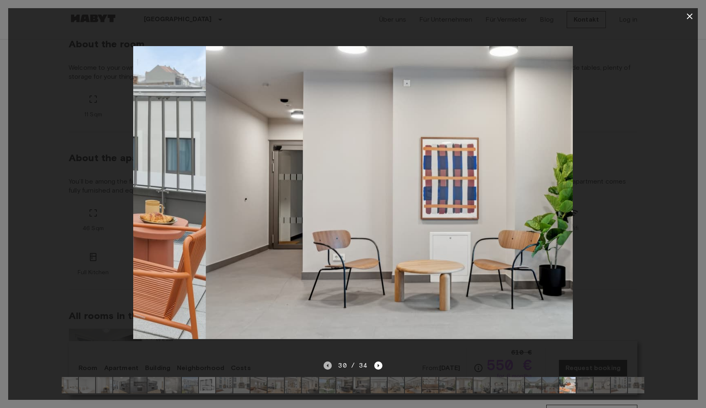
click at [328, 368] on icon "Previous image" at bounding box center [327, 366] width 8 height 8
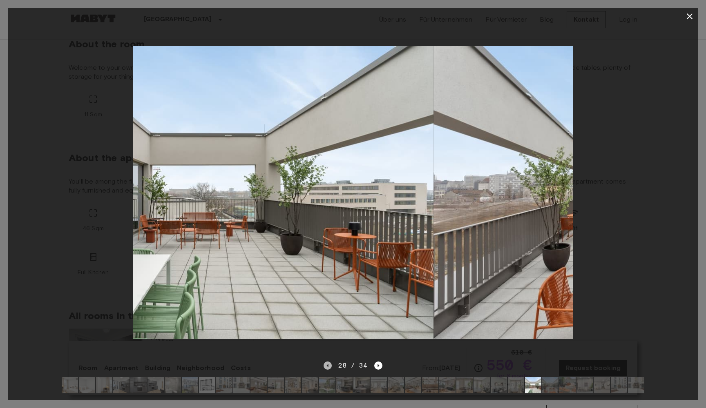
click at [328, 368] on icon "Previous image" at bounding box center [327, 366] width 8 height 8
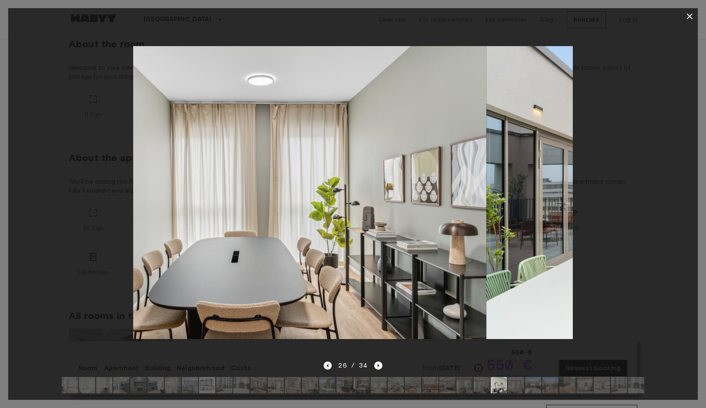
click at [328, 368] on icon "Previous image" at bounding box center [327, 366] width 8 height 8
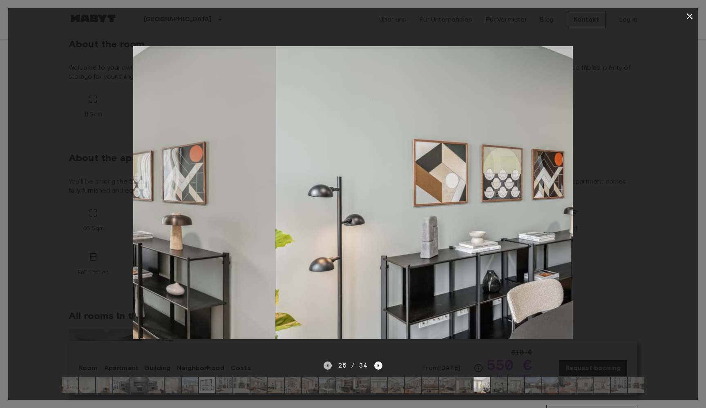
click at [328, 368] on icon "Previous image" at bounding box center [327, 366] width 8 height 8
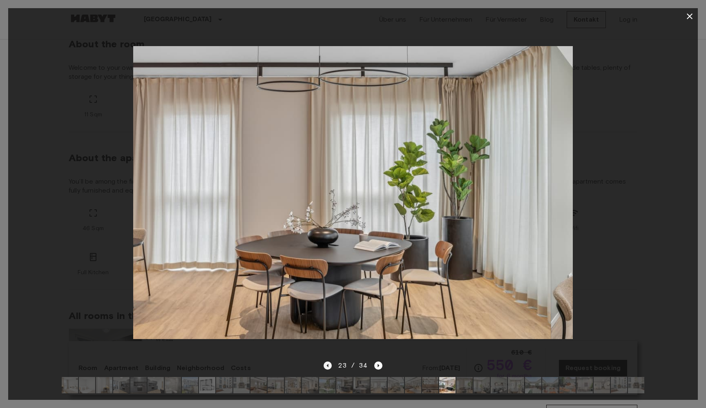
click at [328, 368] on icon "Previous image" at bounding box center [327, 366] width 8 height 8
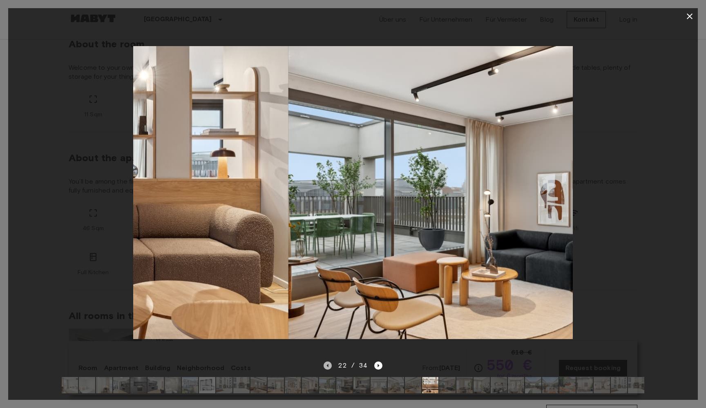
click at [328, 368] on icon "Previous image" at bounding box center [327, 366] width 8 height 8
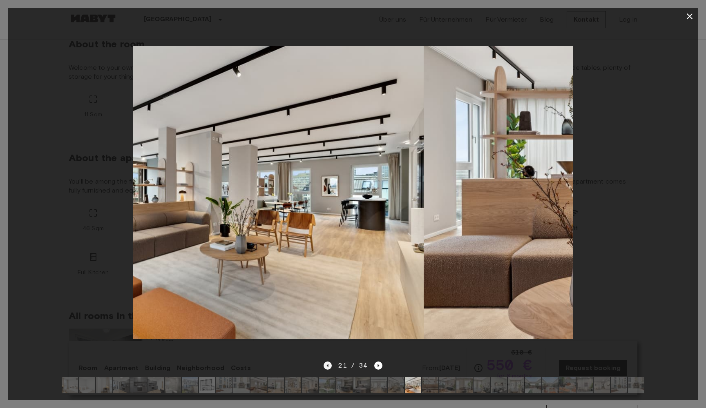
click at [328, 368] on icon "Previous image" at bounding box center [327, 366] width 8 height 8
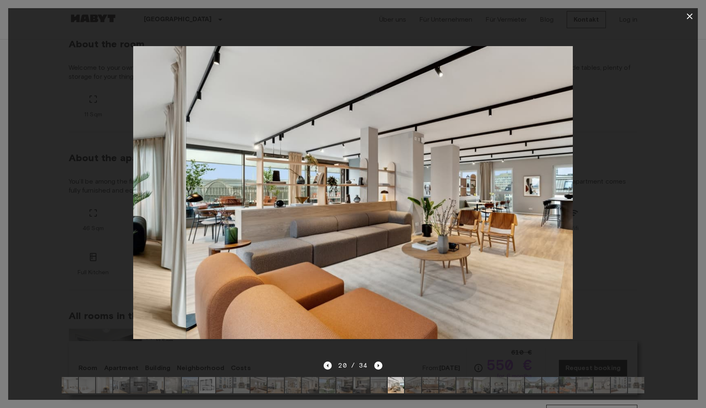
click at [328, 368] on icon "Previous image" at bounding box center [327, 366] width 8 height 8
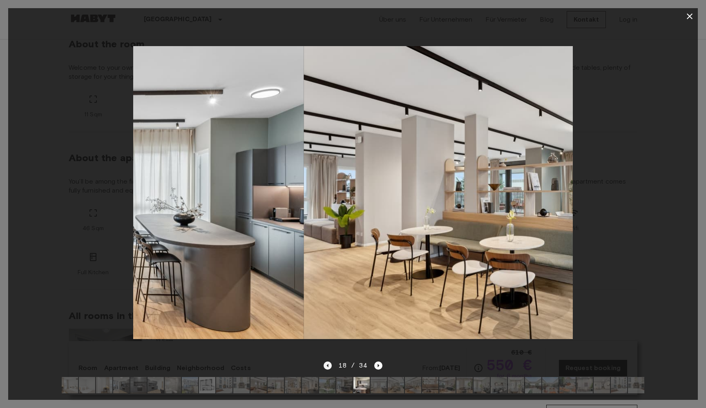
click at [328, 368] on icon "Previous image" at bounding box center [327, 366] width 8 height 8
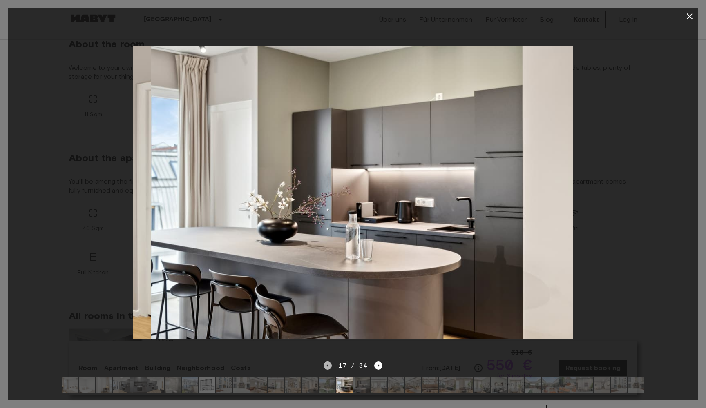
click at [328, 368] on icon "Previous image" at bounding box center [327, 366] width 8 height 8
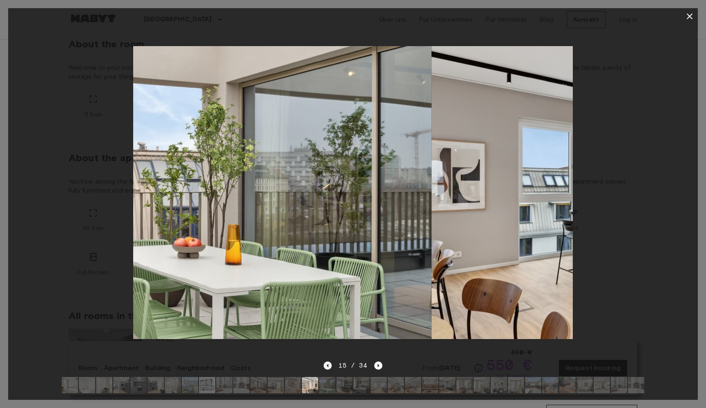
click at [328, 368] on icon "Previous image" at bounding box center [327, 366] width 8 height 8
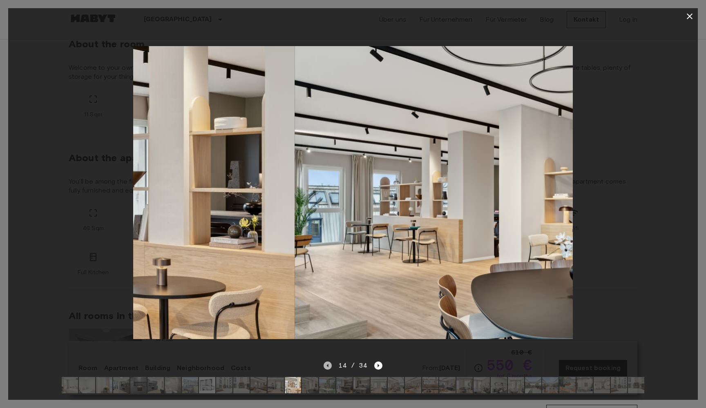
click at [328, 368] on icon "Previous image" at bounding box center [327, 366] width 8 height 8
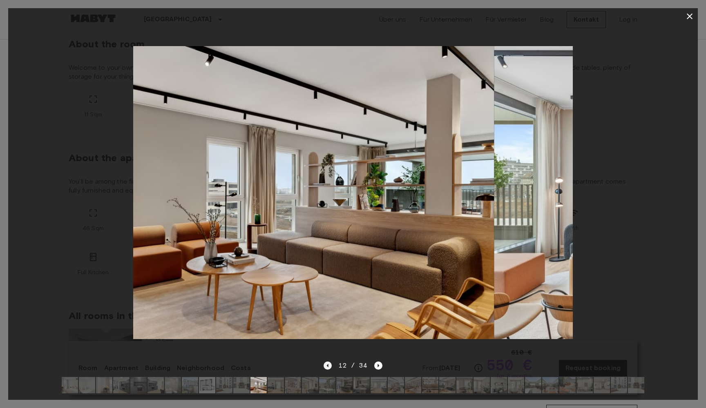
click at [328, 368] on icon "Previous image" at bounding box center [327, 366] width 8 height 8
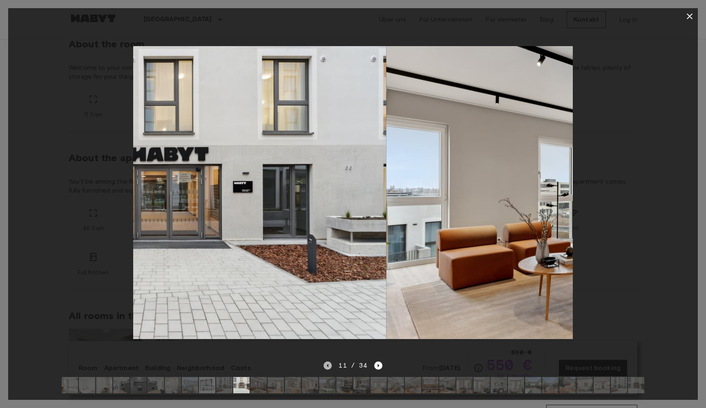
click at [328, 368] on icon "Previous image" at bounding box center [327, 366] width 8 height 8
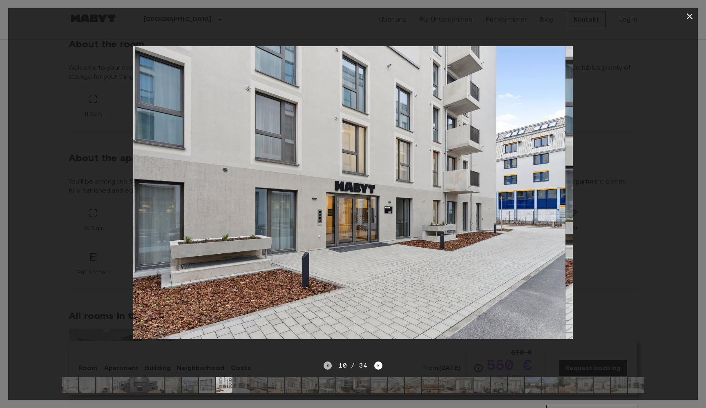
click at [328, 368] on icon "Previous image" at bounding box center [327, 366] width 8 height 8
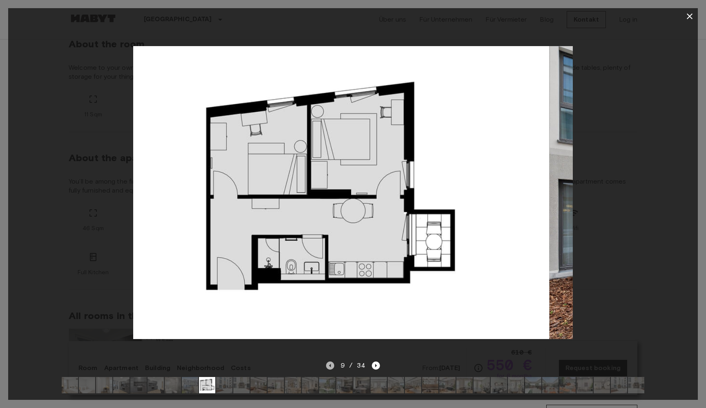
click at [328, 368] on icon "Previous image" at bounding box center [330, 366] width 8 height 8
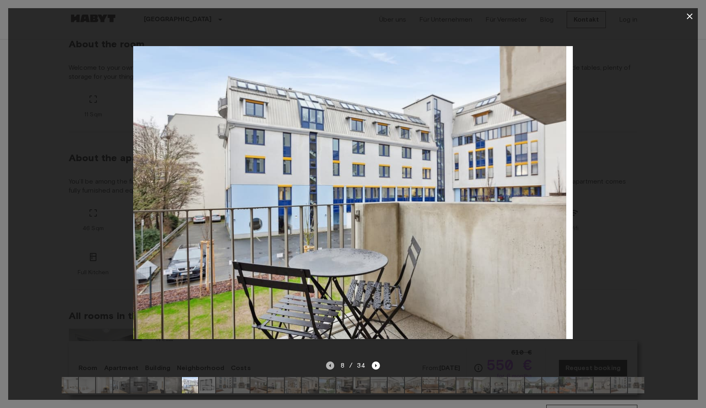
click at [328, 368] on icon "Previous image" at bounding box center [330, 366] width 8 height 8
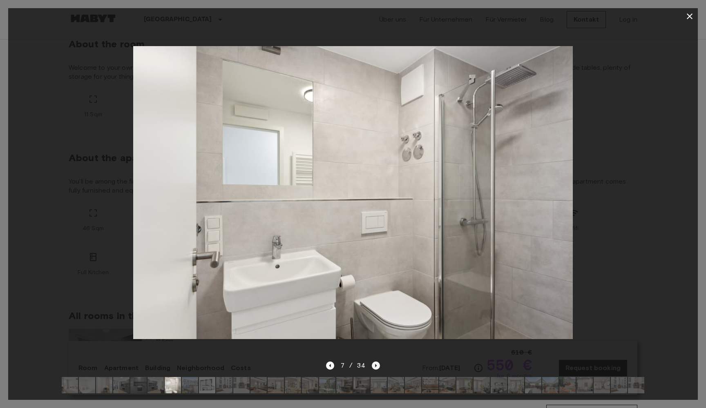
click at [374, 365] on icon "Next image" at bounding box center [376, 366] width 8 height 8
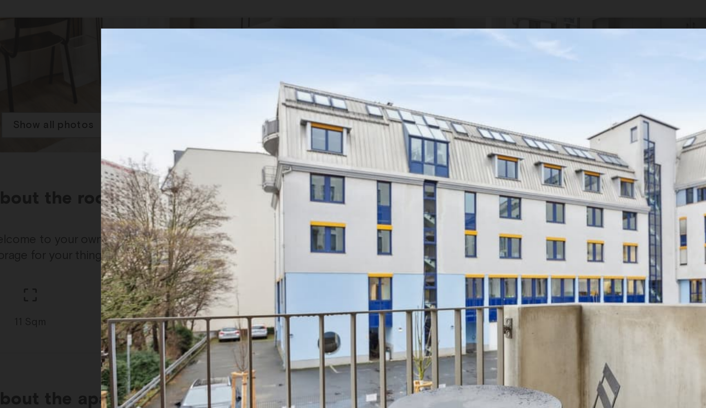
scroll to position [123, 0]
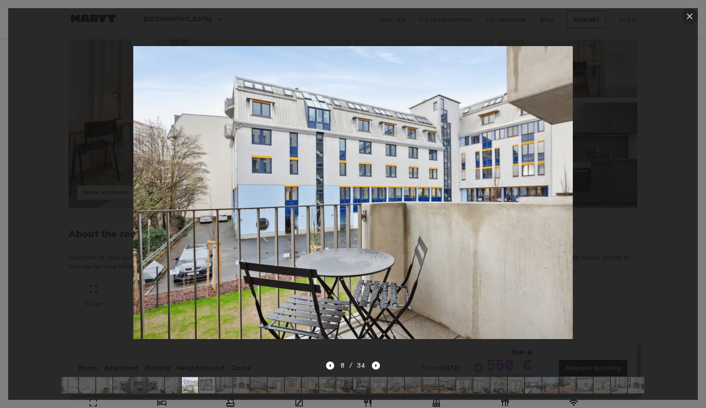
click at [693, 13] on icon "button" at bounding box center [689, 16] width 10 height 10
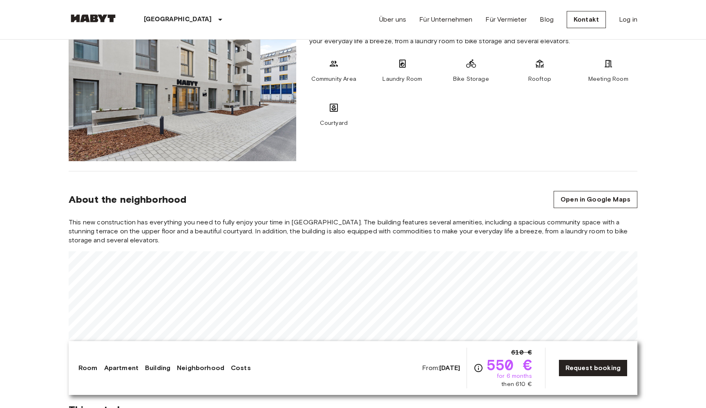
scroll to position [735, 0]
click at [302, 261] on icon "Map marker" at bounding box center [300, 262] width 8 height 12
drag, startPoint x: 423, startPoint y: 370, endPoint x: 456, endPoint y: 370, distance: 33.1
click at [456, 370] on b "[DATE]" at bounding box center [449, 368] width 21 height 8
click at [466, 190] on section "About the neighborhood Open in Google Maps This new construction has everything…" at bounding box center [353, 278] width 569 height 213
